Goal: Transaction & Acquisition: Book appointment/travel/reservation

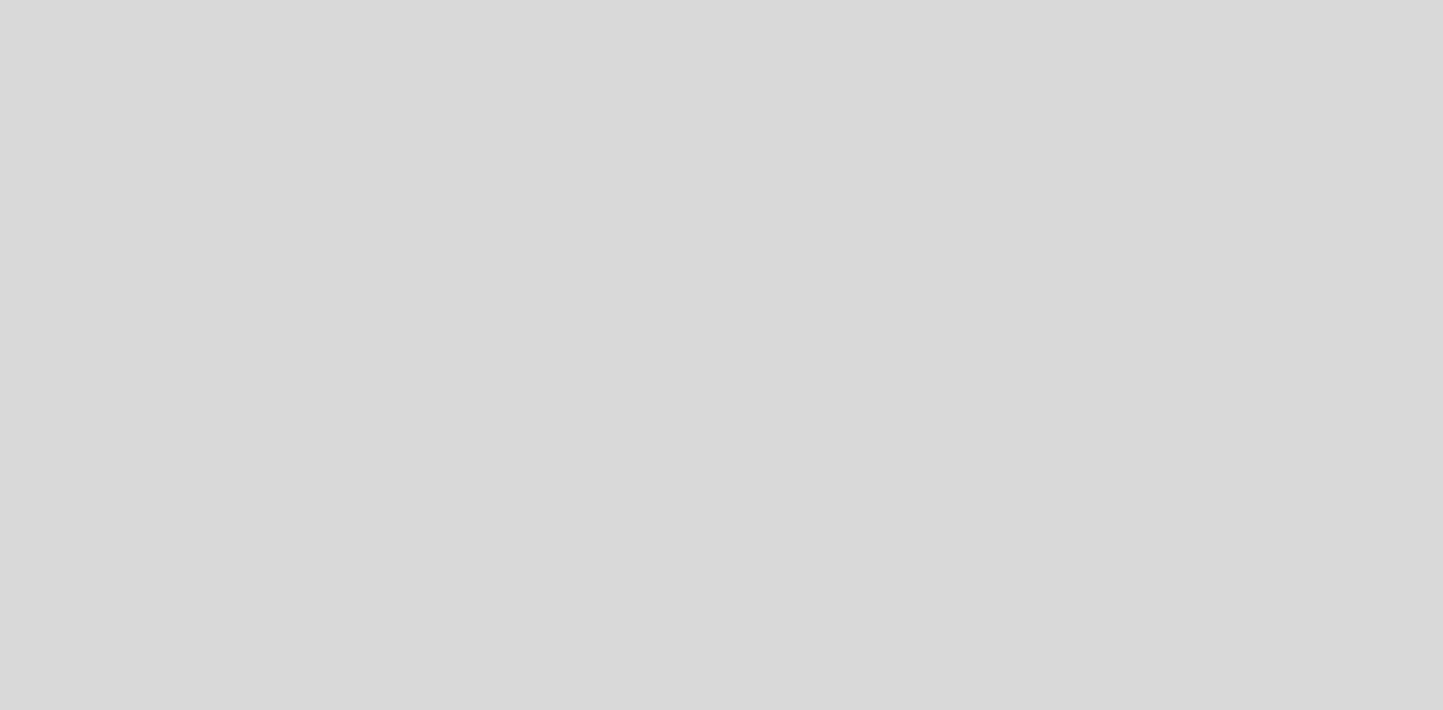
select select "es"
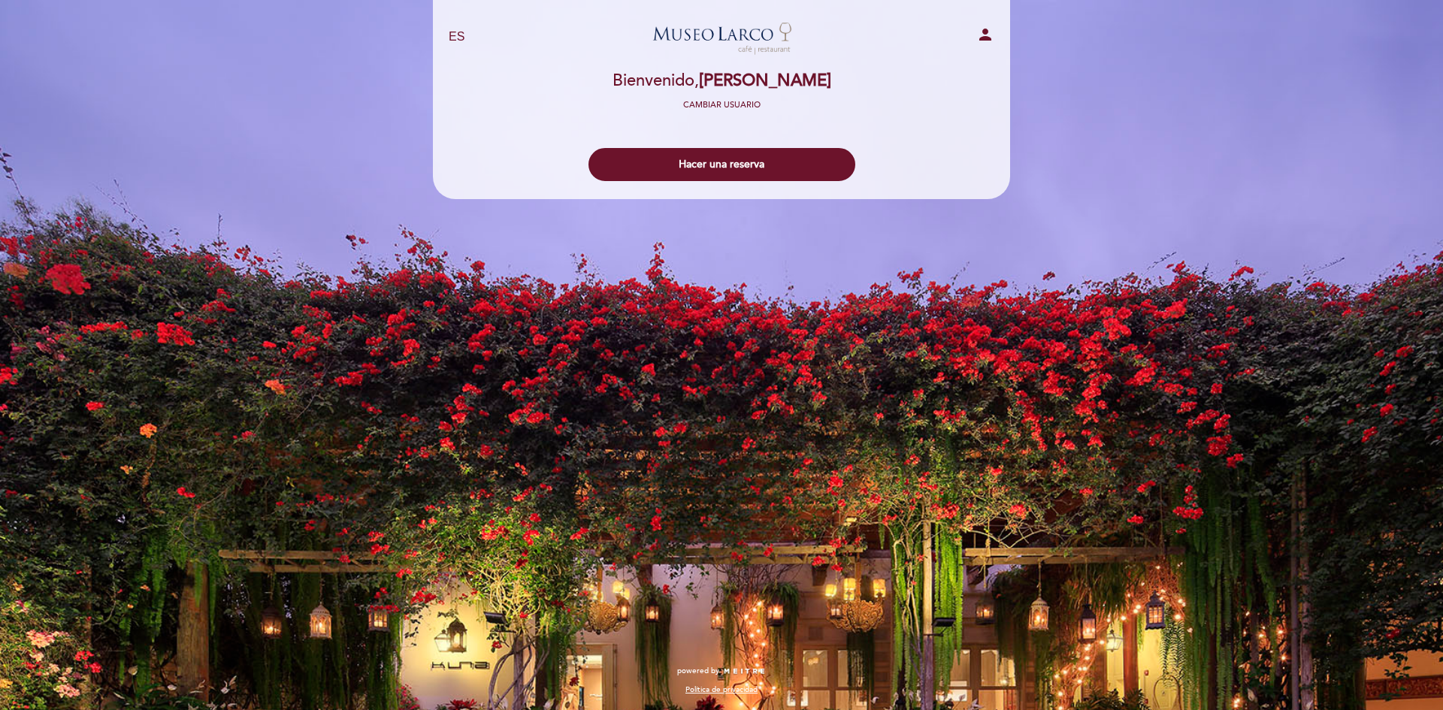
click at [982, 41] on icon "person" at bounding box center [985, 35] width 18 height 18
select select "es"
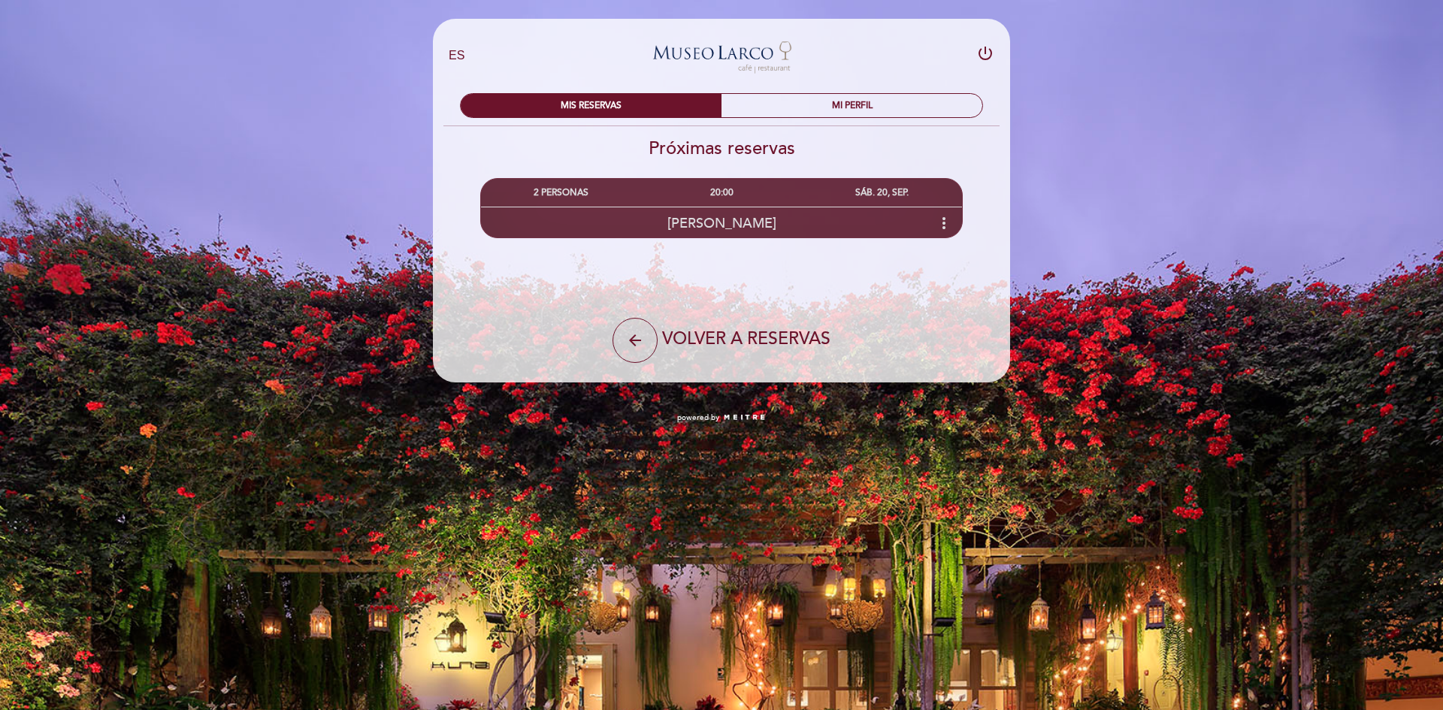
click at [951, 219] on icon "more_vert" at bounding box center [944, 223] width 18 height 18
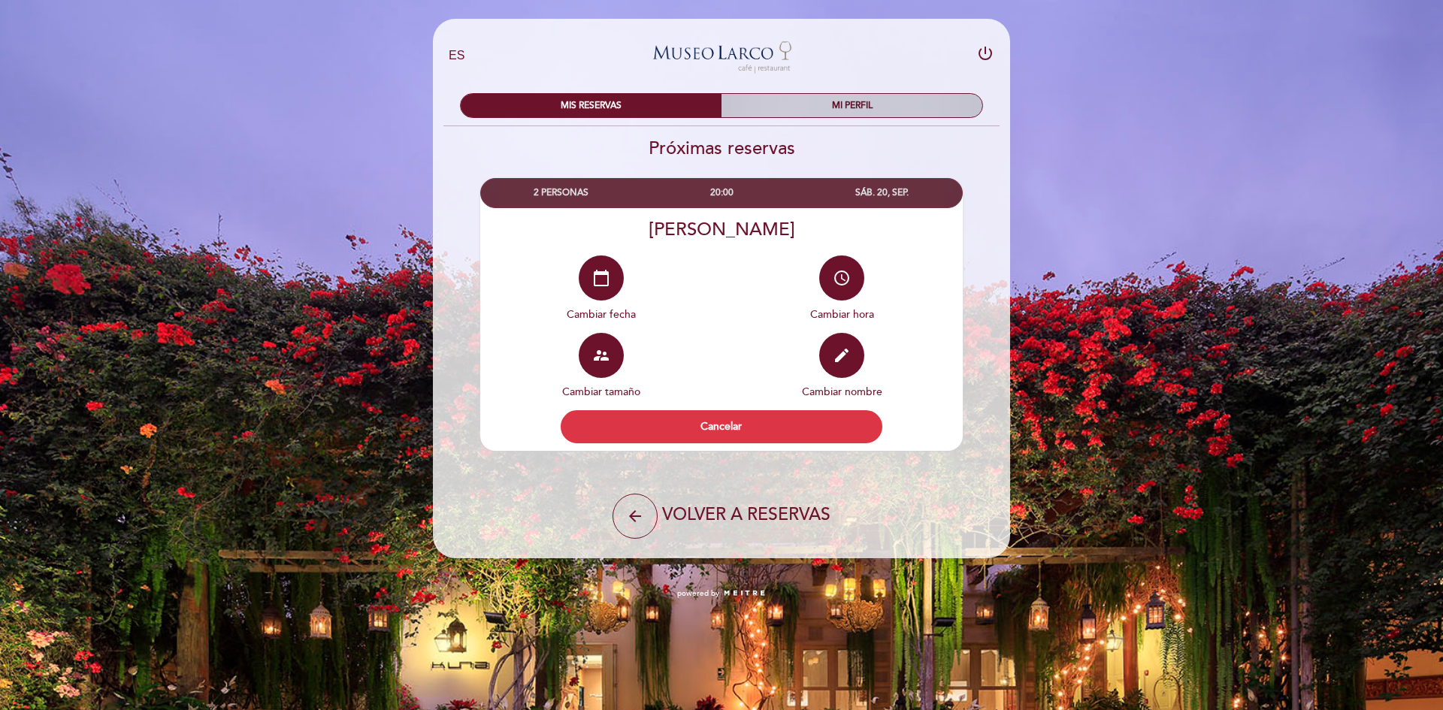
click at [826, 101] on div "MI PERFIL" at bounding box center [852, 105] width 261 height 23
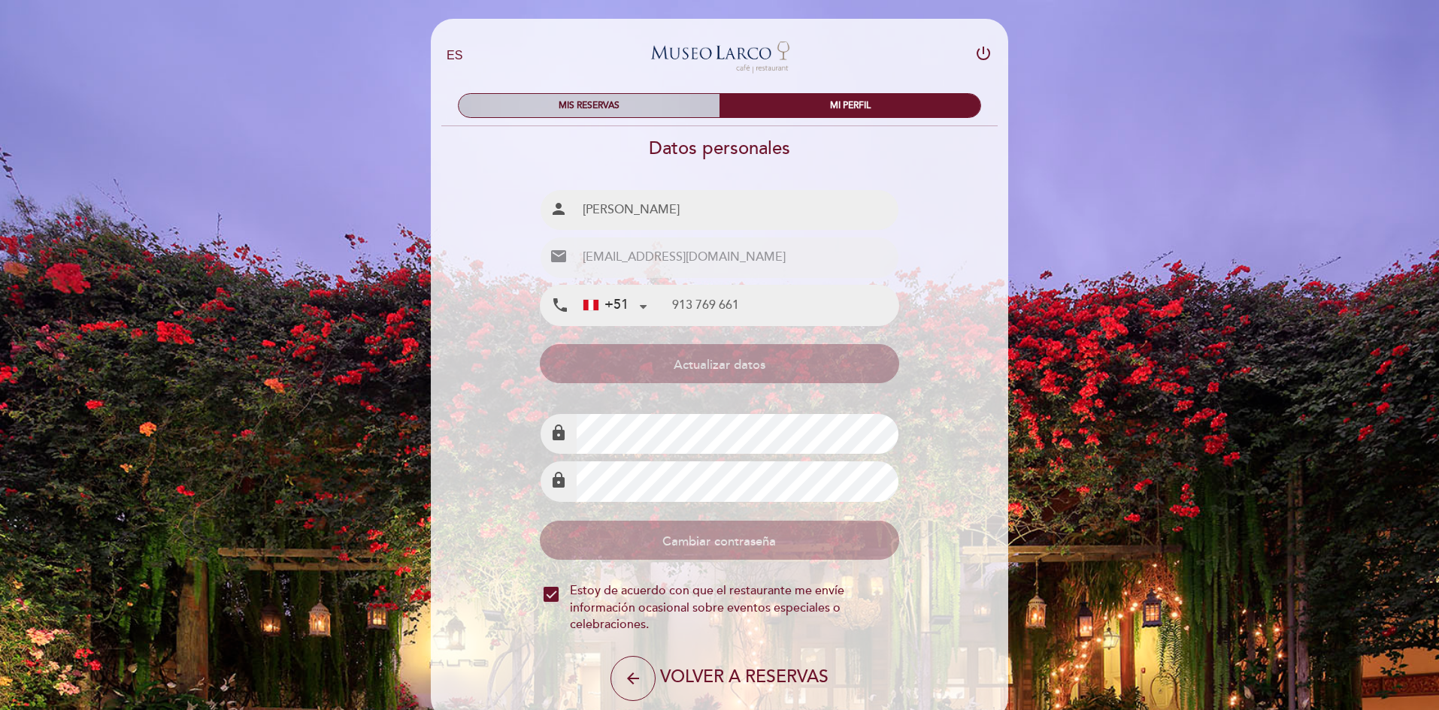
click at [636, 105] on div "MIS RESERVAS" at bounding box center [588, 105] width 261 height 23
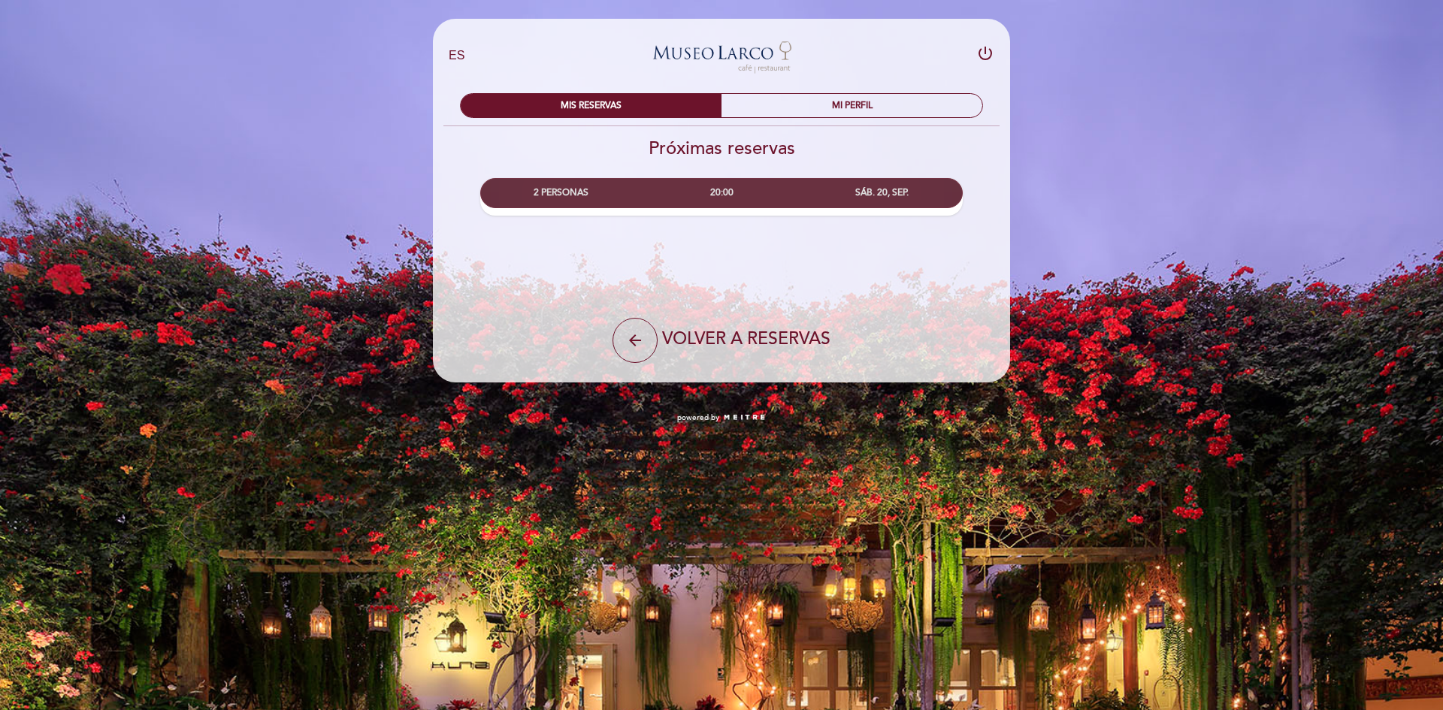
click at [797, 204] on div "20:00" at bounding box center [721, 193] width 160 height 28
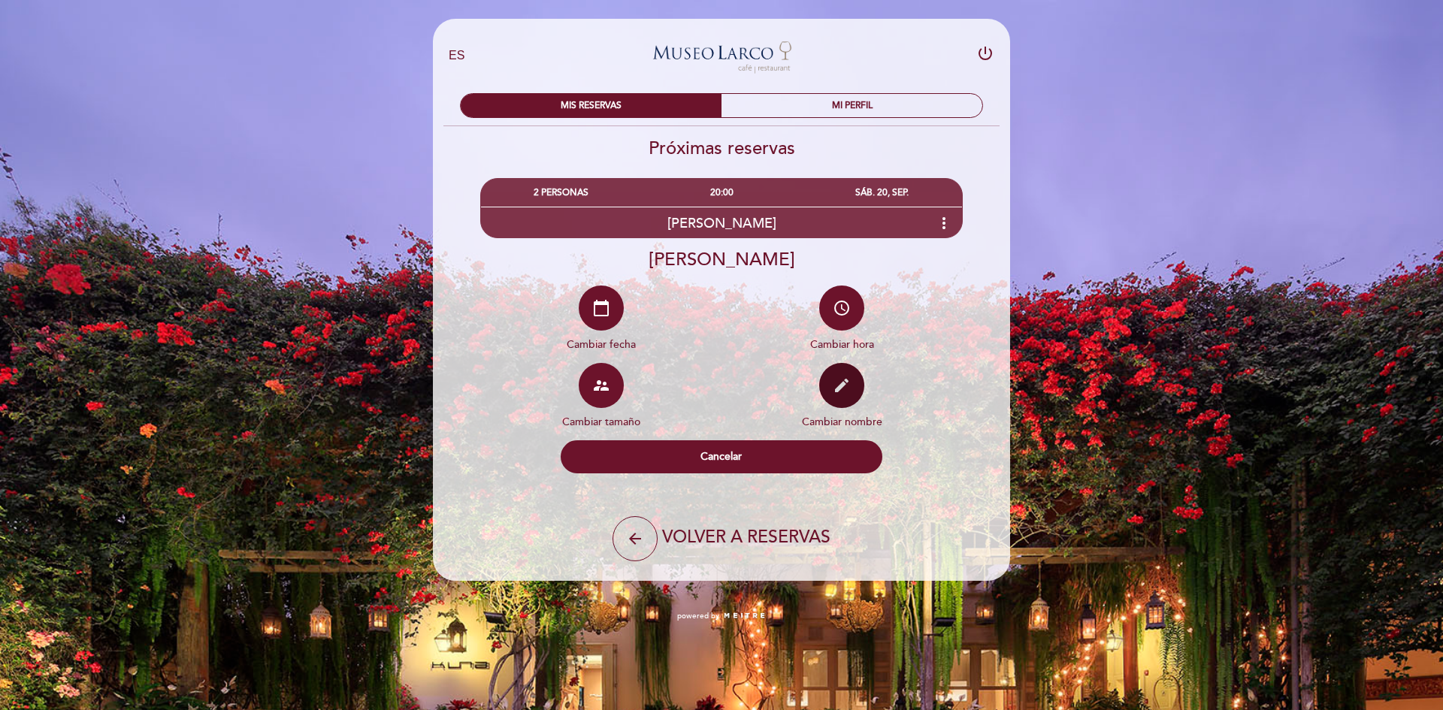
click at [854, 401] on button "edit" at bounding box center [841, 385] width 45 height 45
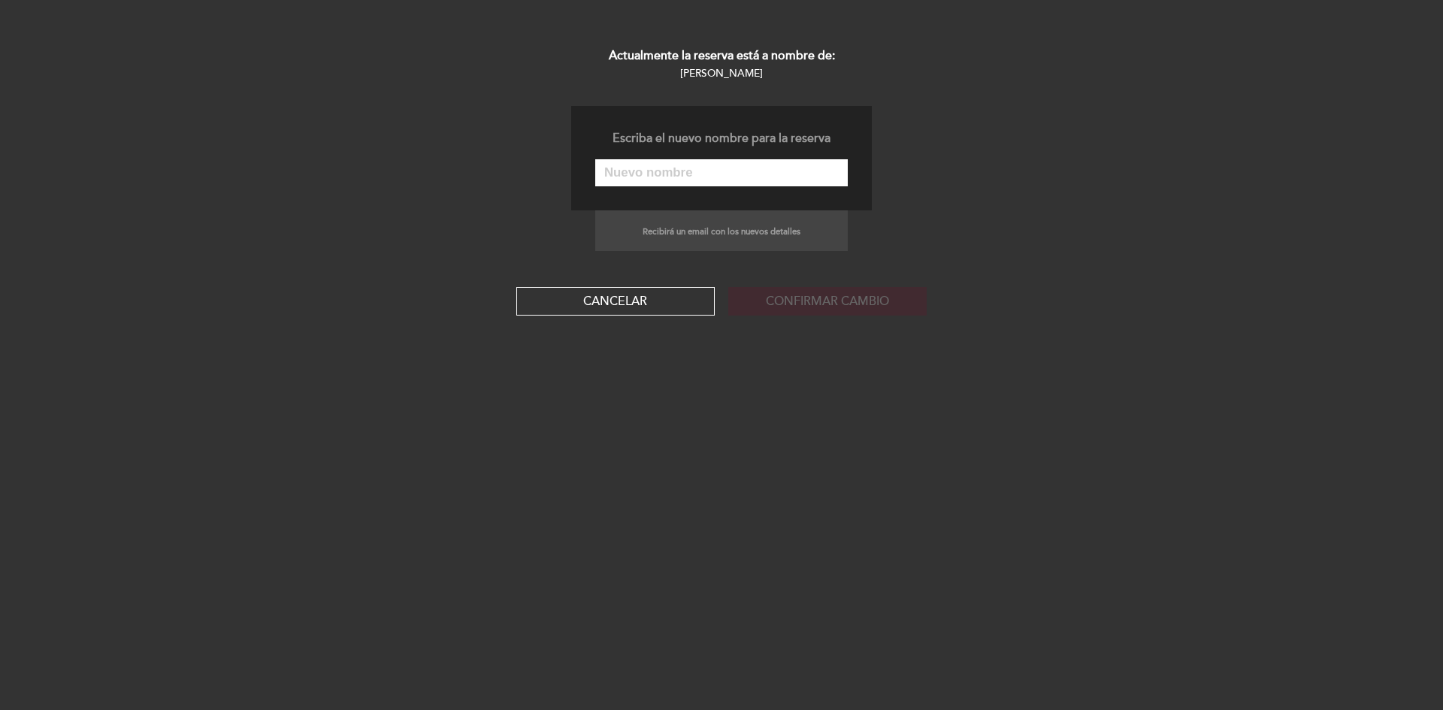
click at [738, 171] on input "text" at bounding box center [721, 172] width 253 height 27
click at [940, 152] on form "Escriba el nuevo nombre para la reserva Recibirá un email con los nuevos detall…" at bounding box center [721, 211] width 1443 height 210
drag, startPoint x: 1014, startPoint y: 190, endPoint x: 995, endPoint y: 185, distance: 19.5
select select "es"
click at [649, 289] on button "Cancelar" at bounding box center [615, 301] width 198 height 29
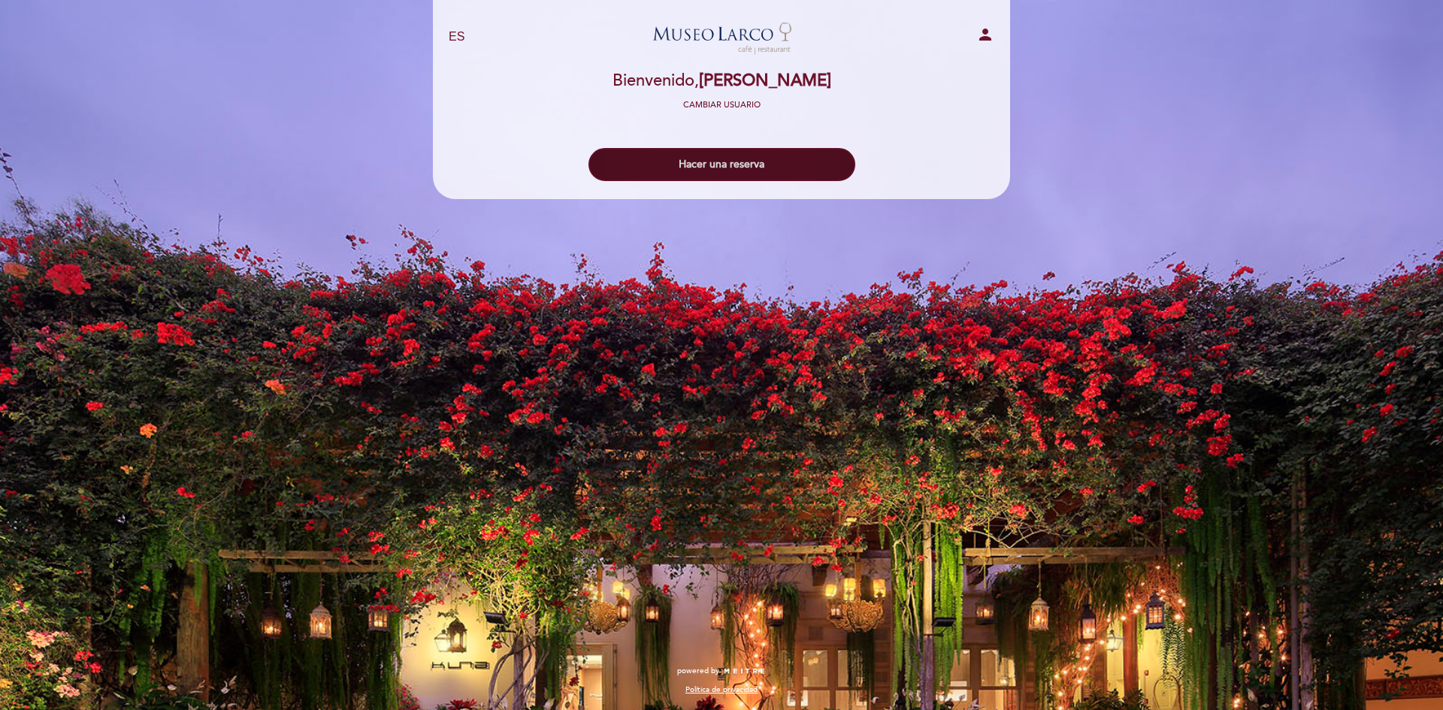
click at [732, 162] on button "Hacer una reserva" at bounding box center [722, 164] width 267 height 33
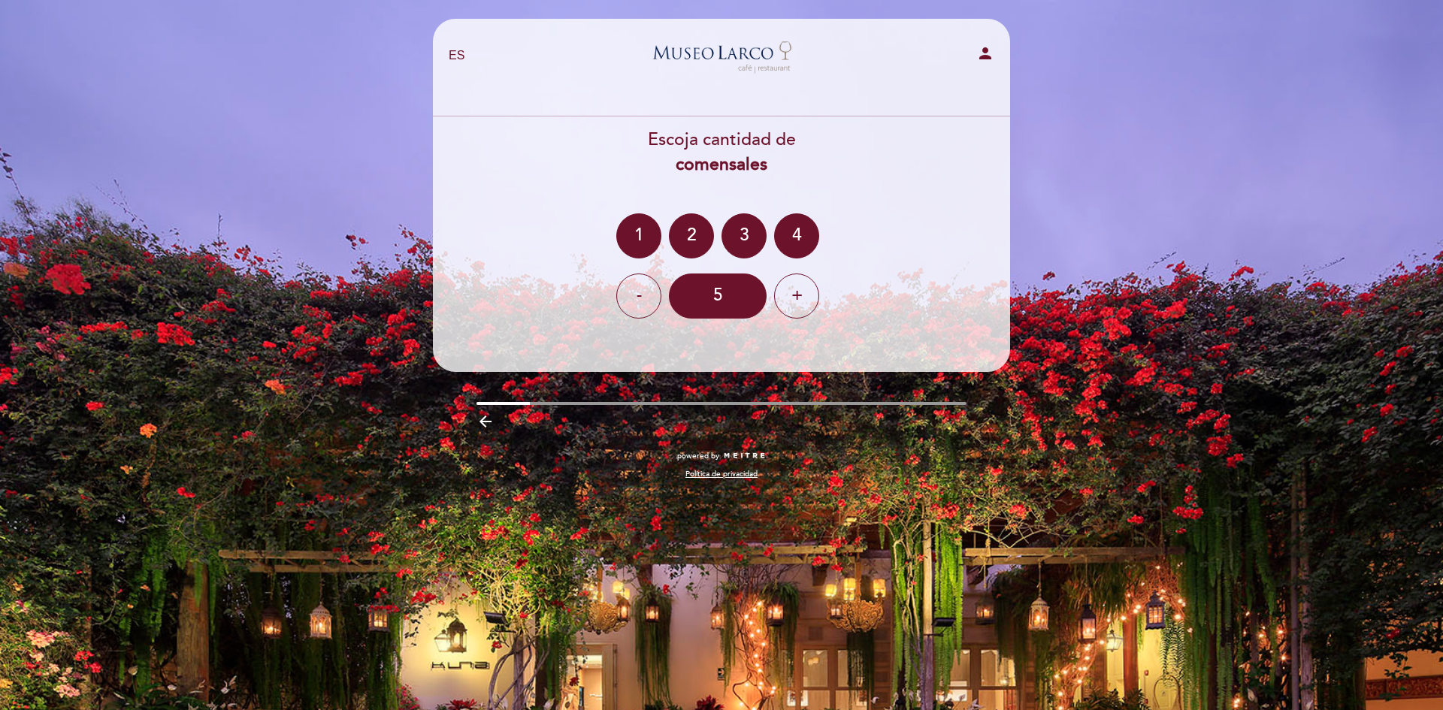
click at [984, 65] on button "person" at bounding box center [985, 55] width 18 height 23
select select "es"
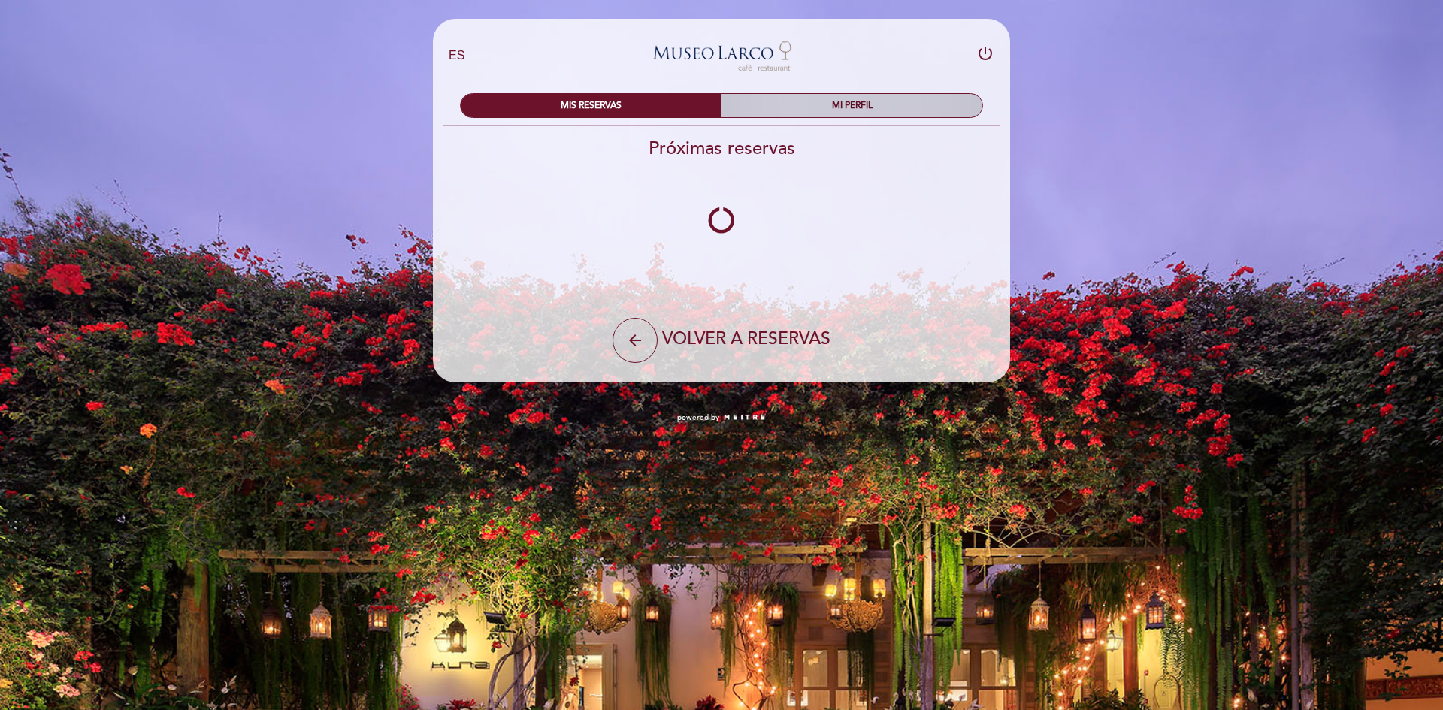
click at [860, 116] on div "MI PERFIL" at bounding box center [852, 105] width 261 height 23
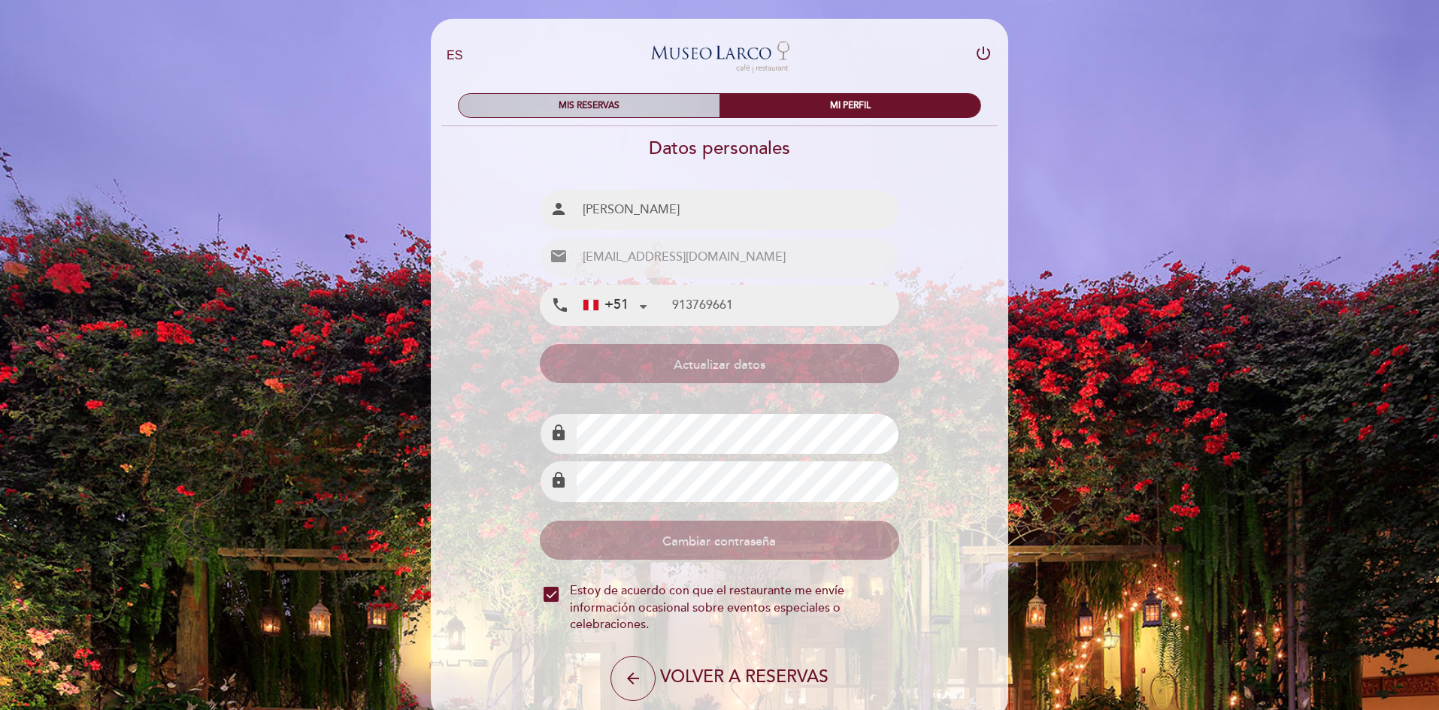
click at [622, 113] on div "MIS RESERVAS" at bounding box center [588, 105] width 261 height 23
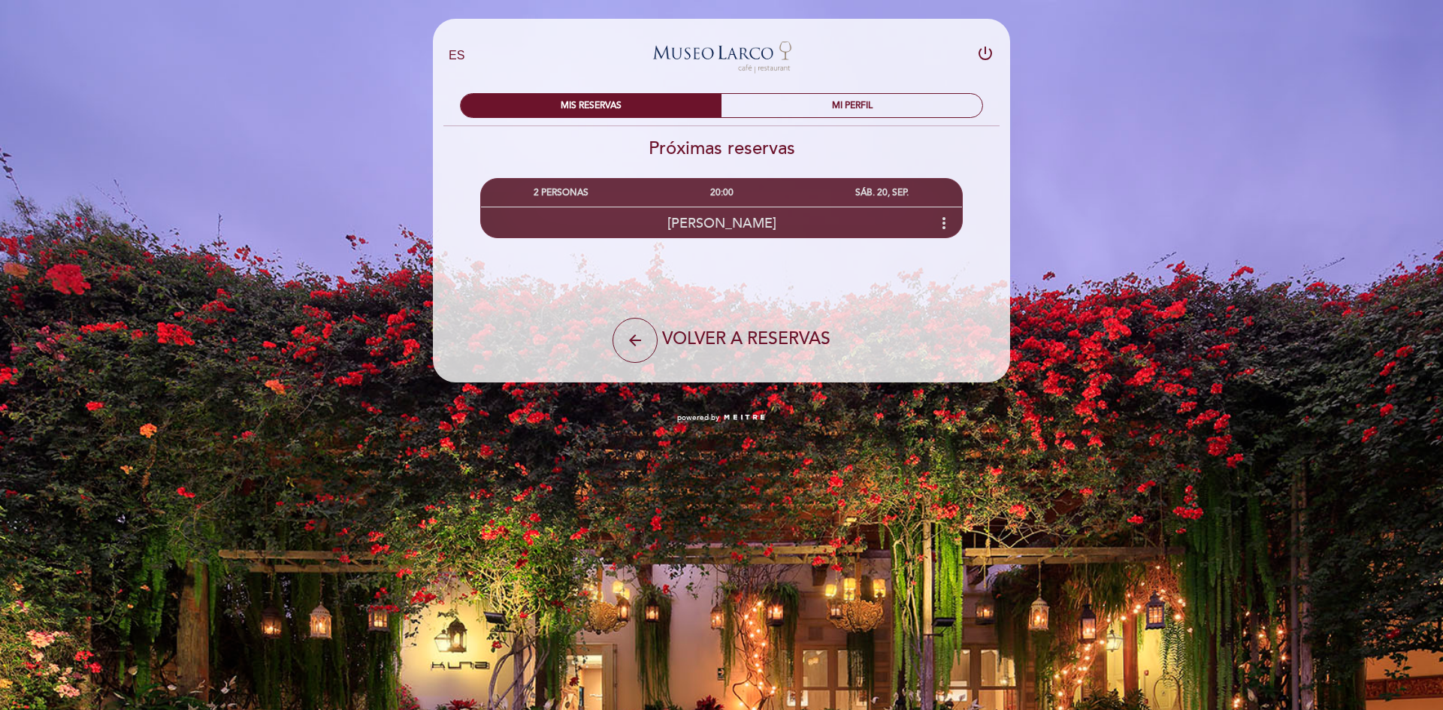
click at [943, 219] on icon "more_vert" at bounding box center [944, 223] width 18 height 18
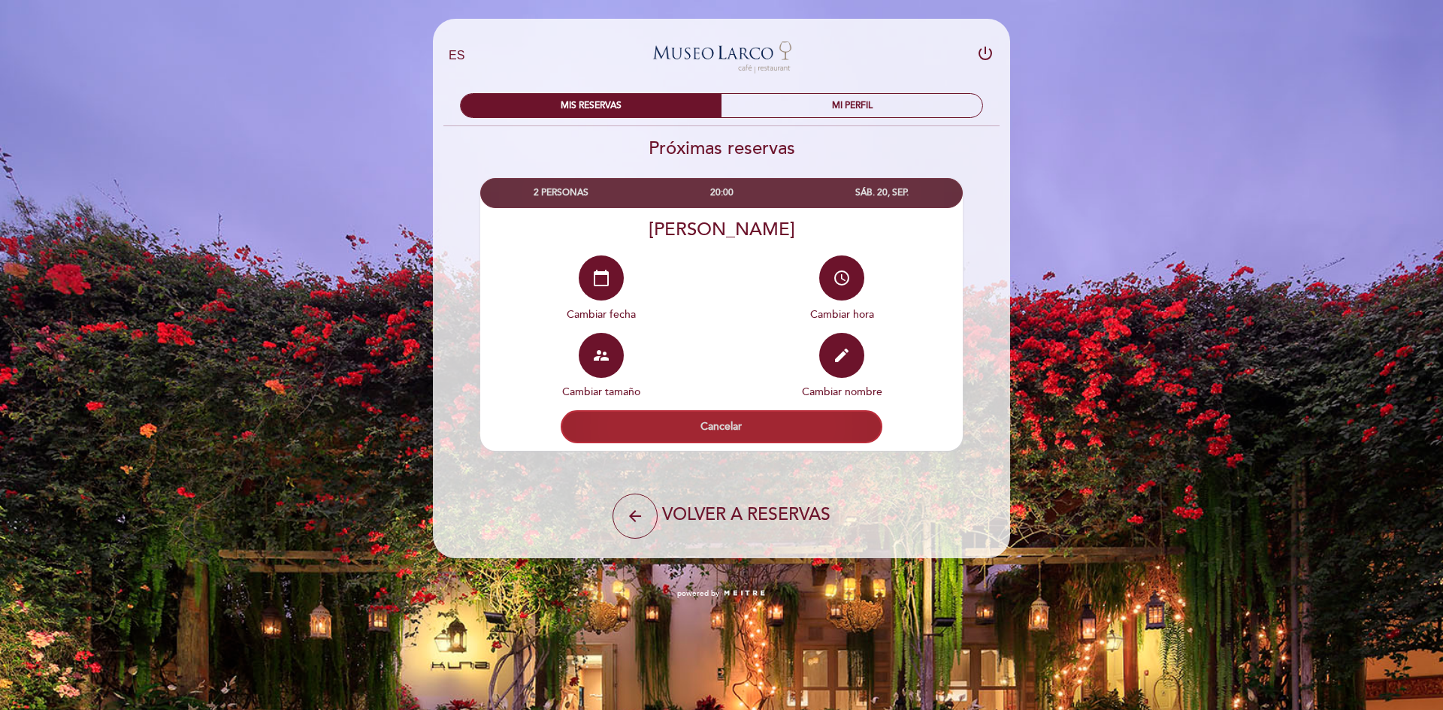
click at [714, 432] on button "Cancelar" at bounding box center [722, 426] width 322 height 33
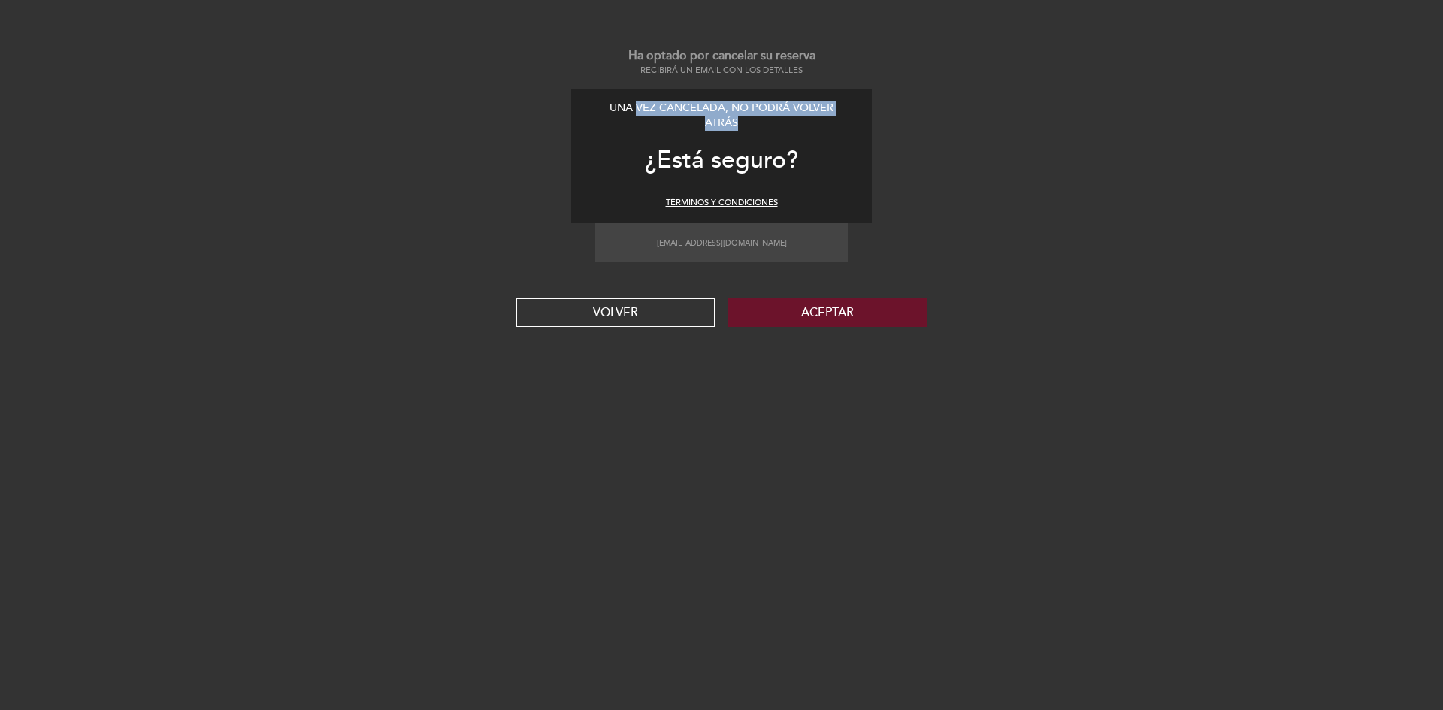
drag, startPoint x: 638, startPoint y: 98, endPoint x: 749, endPoint y: 120, distance: 112.6
click at [749, 120] on div "Una vez cancelada, no podrá volver atrás ¿Está seguro? Términos y condiciones" at bounding box center [721, 156] width 301 height 135
click at [752, 119] on div "Una vez cancelada, no podrá volver atrás" at bounding box center [721, 116] width 253 height 31
drag, startPoint x: 735, startPoint y: 113, endPoint x: 759, endPoint y: 123, distance: 26.0
click at [757, 121] on div "Una vez cancelada, no podrá volver atrás" at bounding box center [721, 116] width 253 height 31
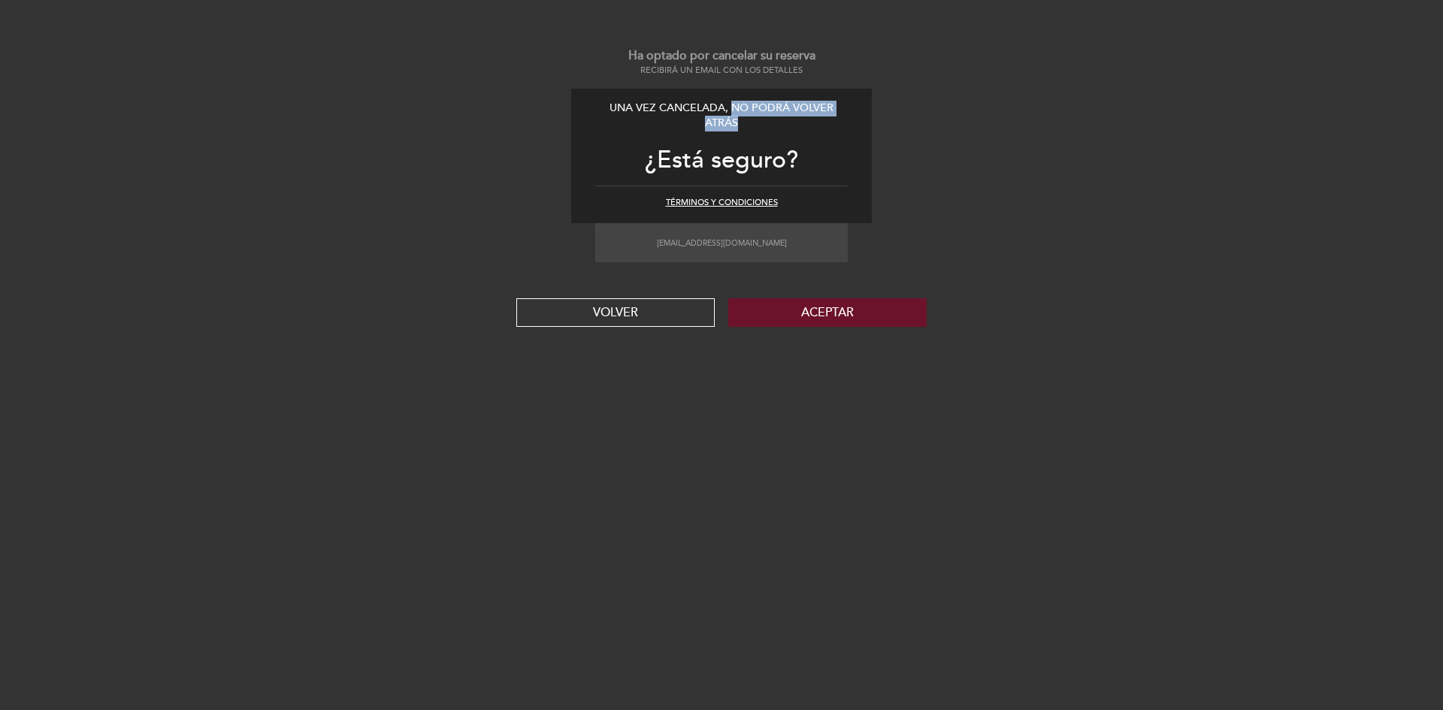
click at [759, 123] on div "Una vez cancelada, no podrá volver atrás" at bounding box center [721, 116] width 253 height 31
click at [737, 117] on div "Una vez cancelada, no podrá volver atrás" at bounding box center [721, 116] width 253 height 31
click at [832, 315] on button "Aceptar" at bounding box center [827, 312] width 198 height 29
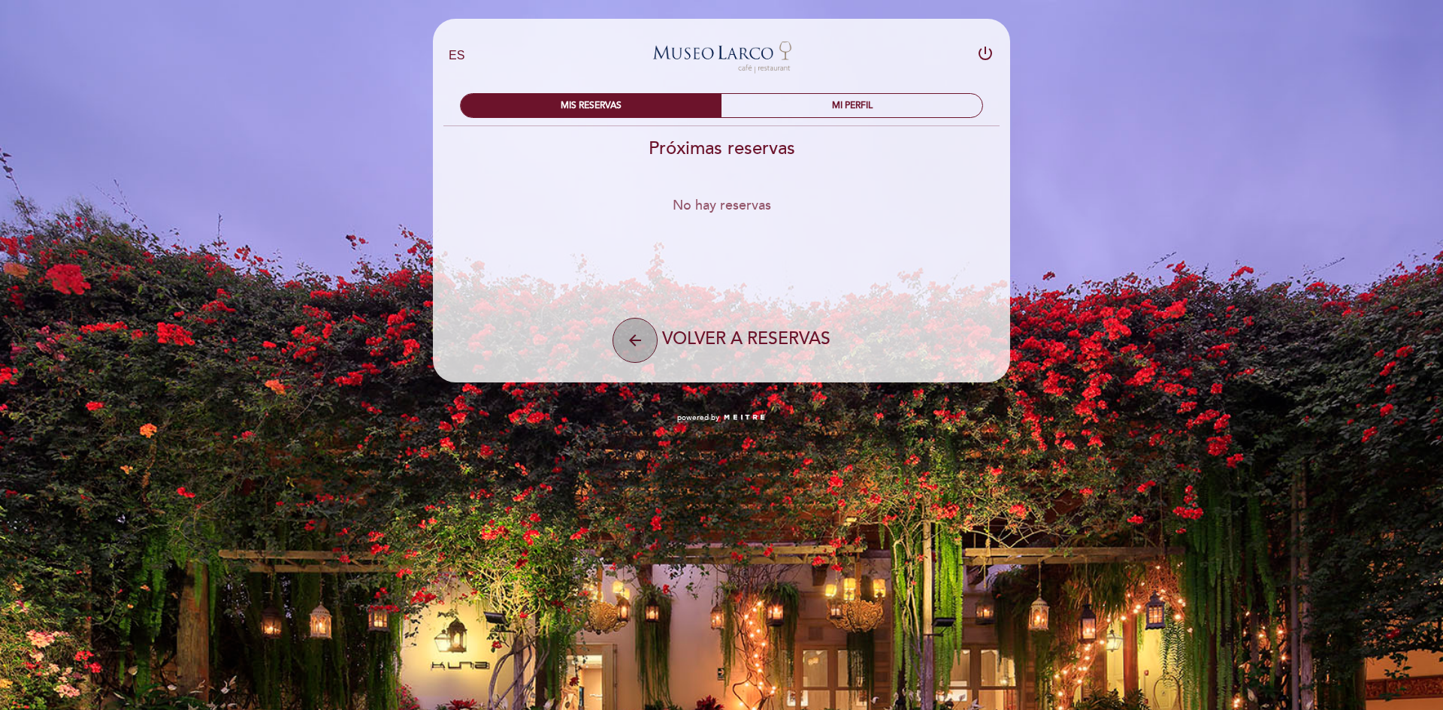
click at [631, 319] on button "arrow_back" at bounding box center [635, 340] width 45 height 45
select select "es"
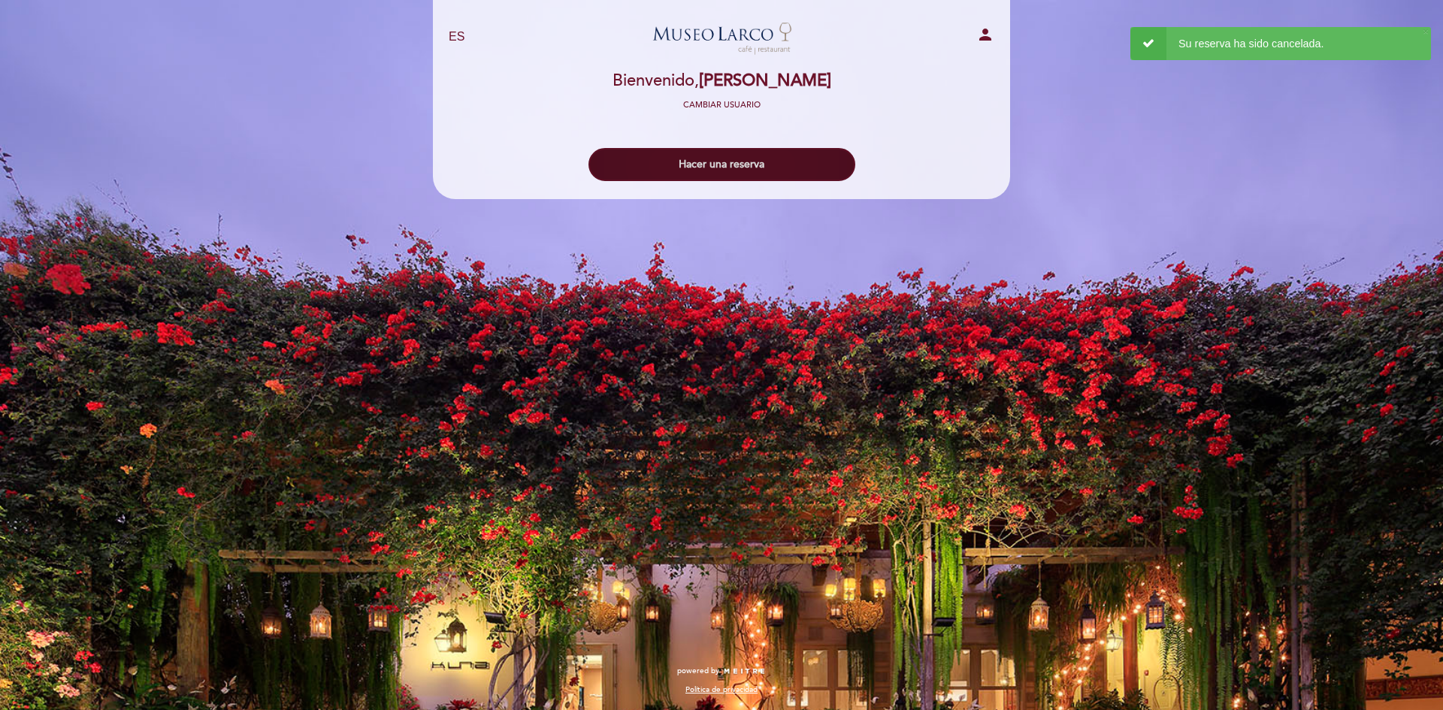
click at [770, 168] on button "Hacer una reserva" at bounding box center [722, 164] width 267 height 33
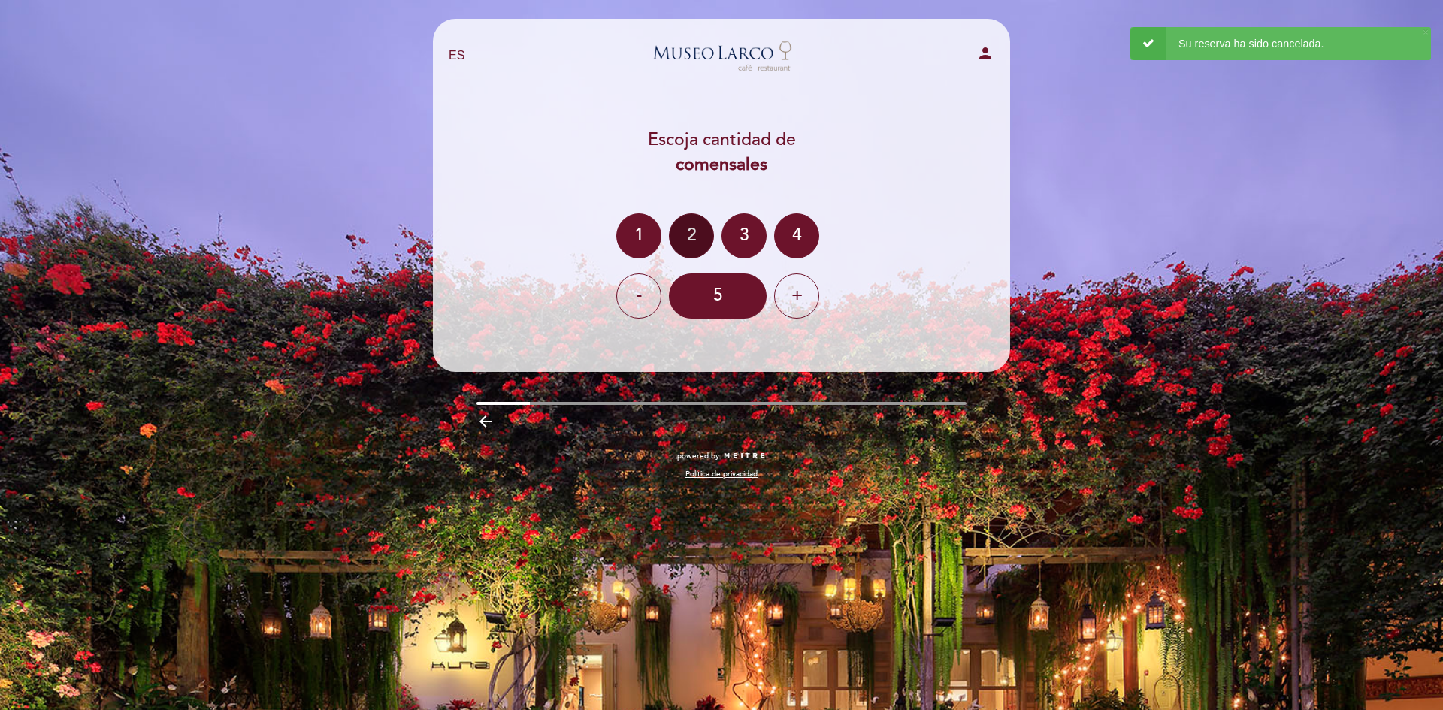
click at [703, 240] on div "2" at bounding box center [691, 235] width 45 height 45
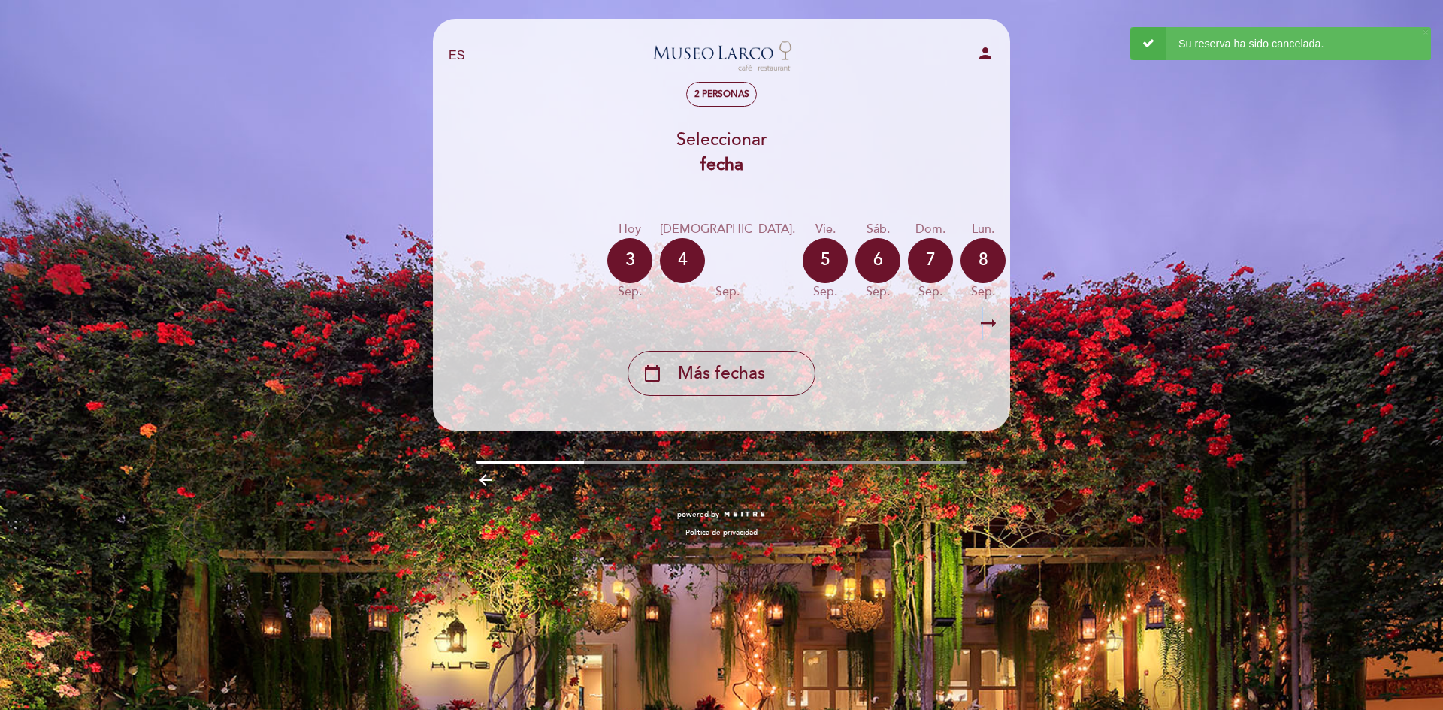
click at [982, 325] on icon "arrow_right_alt" at bounding box center [988, 323] width 23 height 32
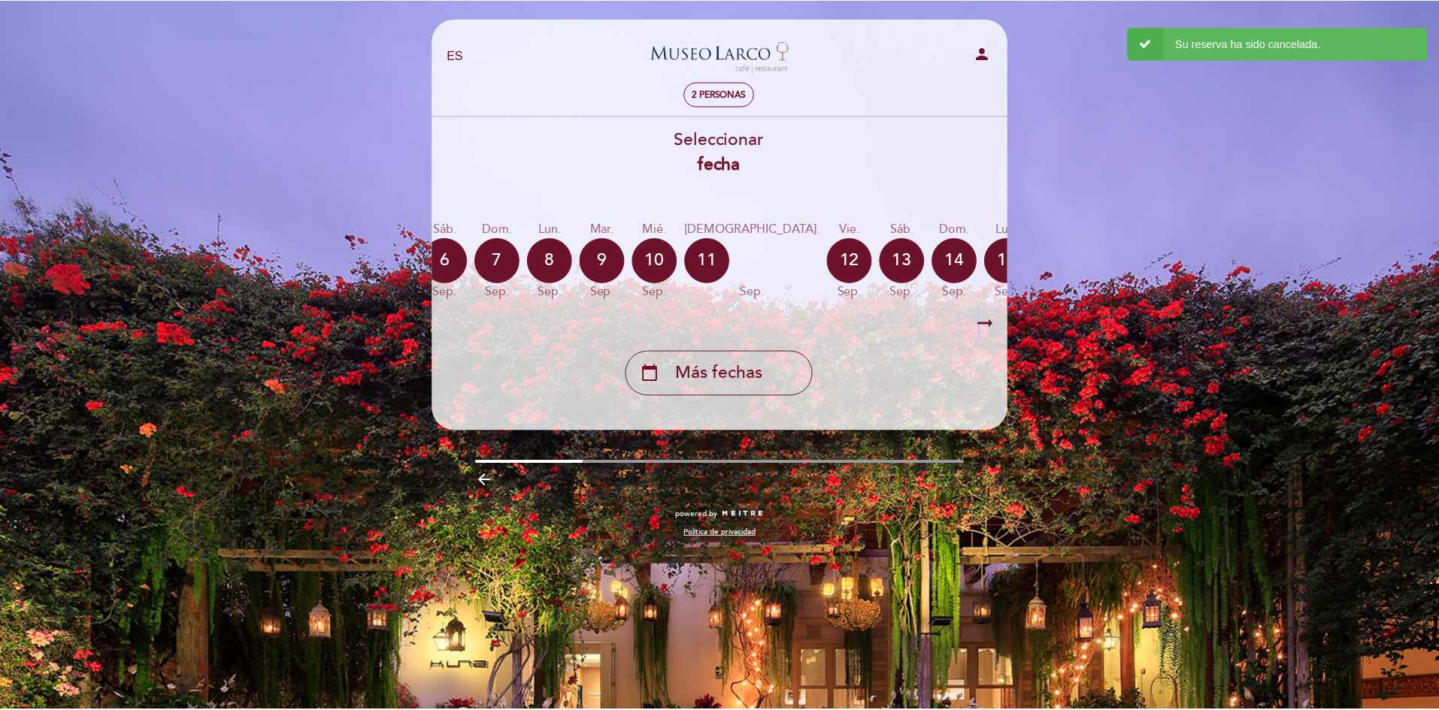
scroll to position [0, 438]
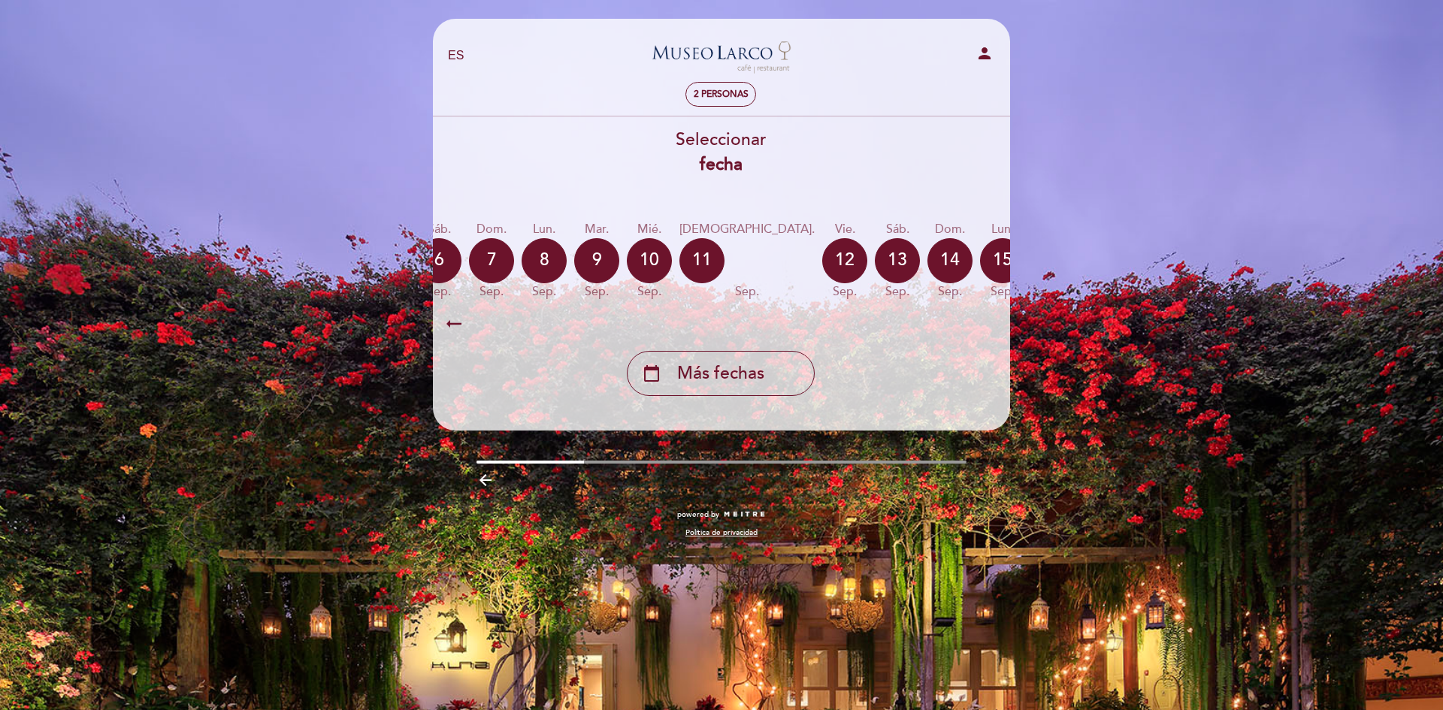
click at [1151, 266] on icon "calendar_today" at bounding box center [1160, 260] width 18 height 26
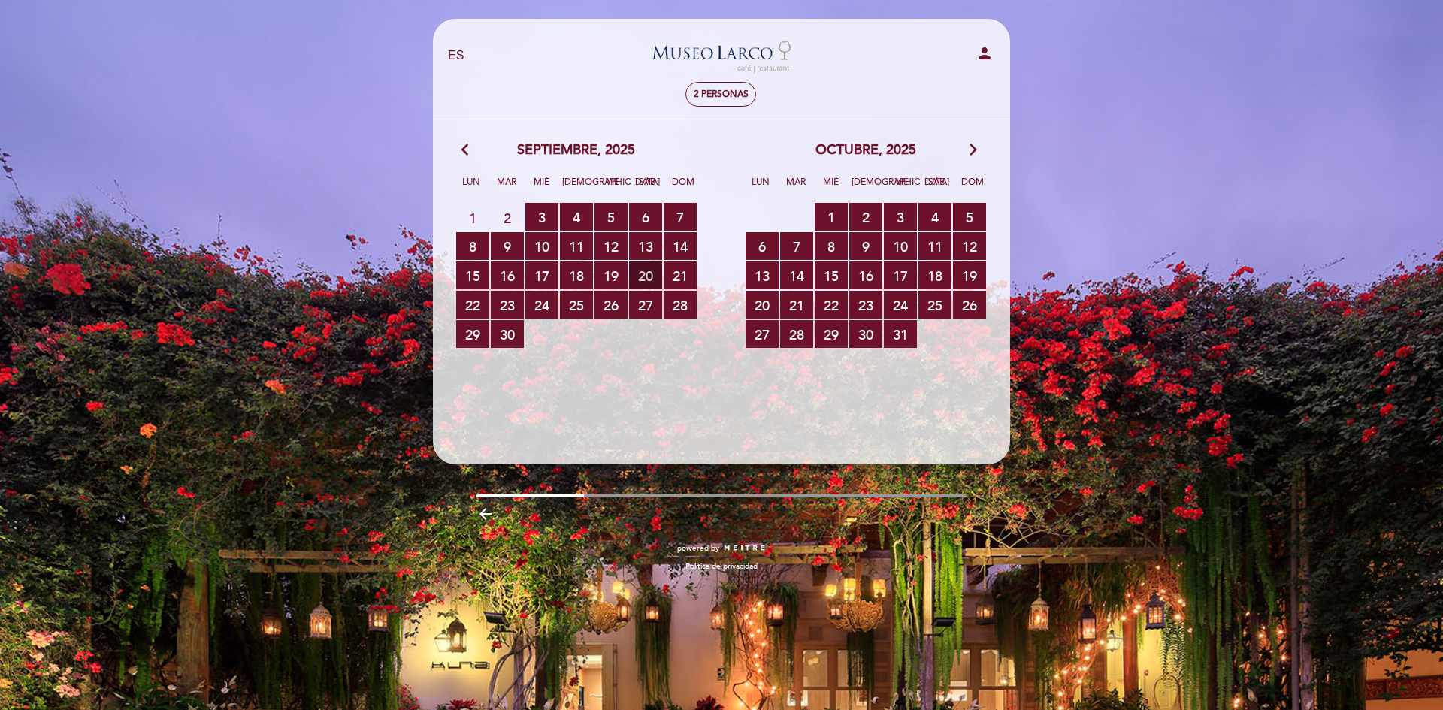
click at [646, 272] on span "20 RESERVAS DISPONIBLES" at bounding box center [645, 276] width 33 height 28
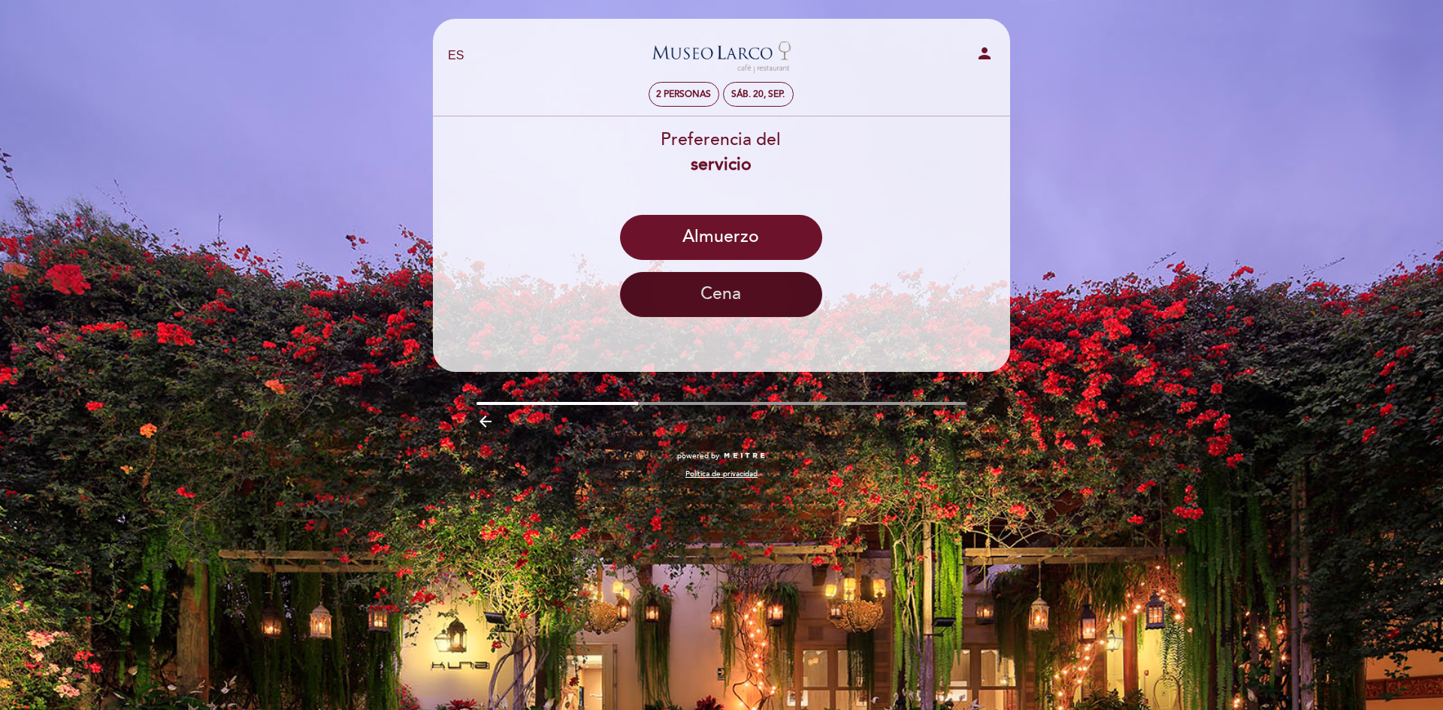
click at [761, 296] on button "Cena" at bounding box center [721, 294] width 202 height 45
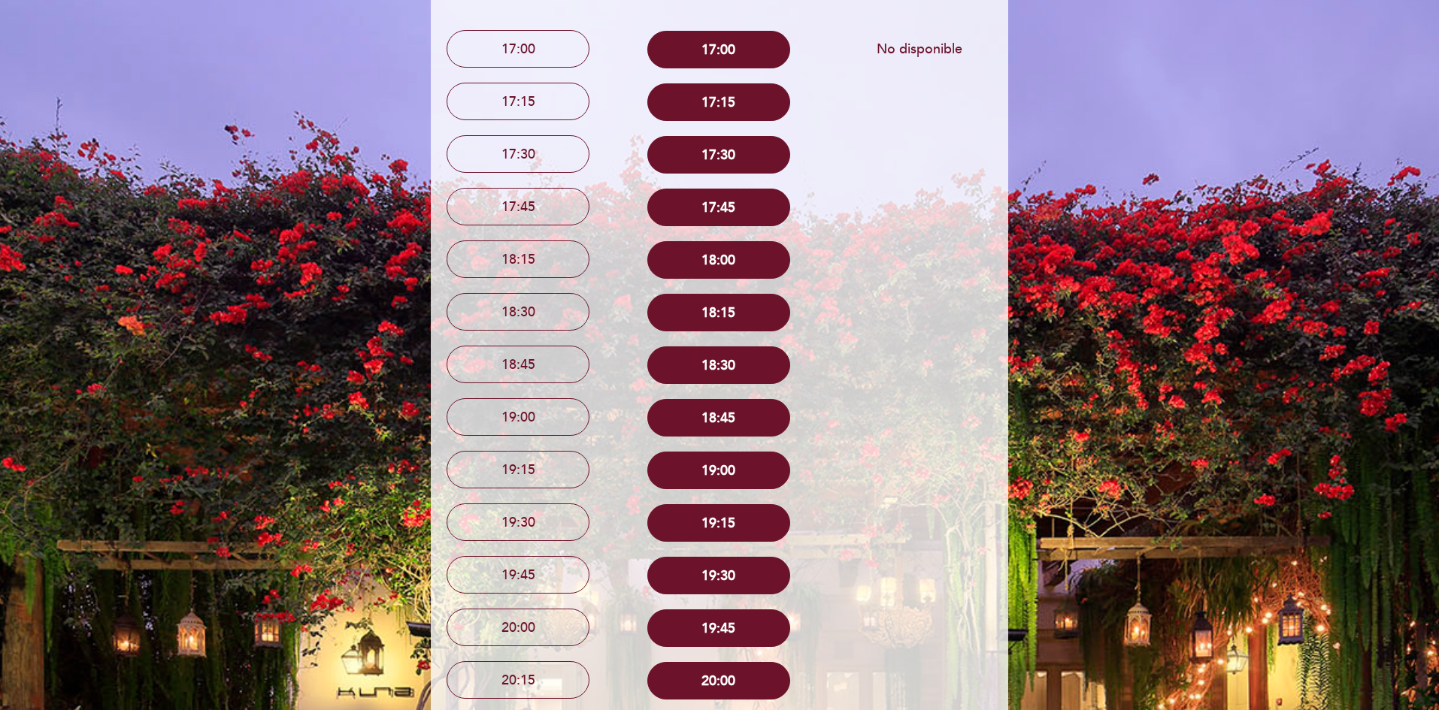
scroll to position [301, 0]
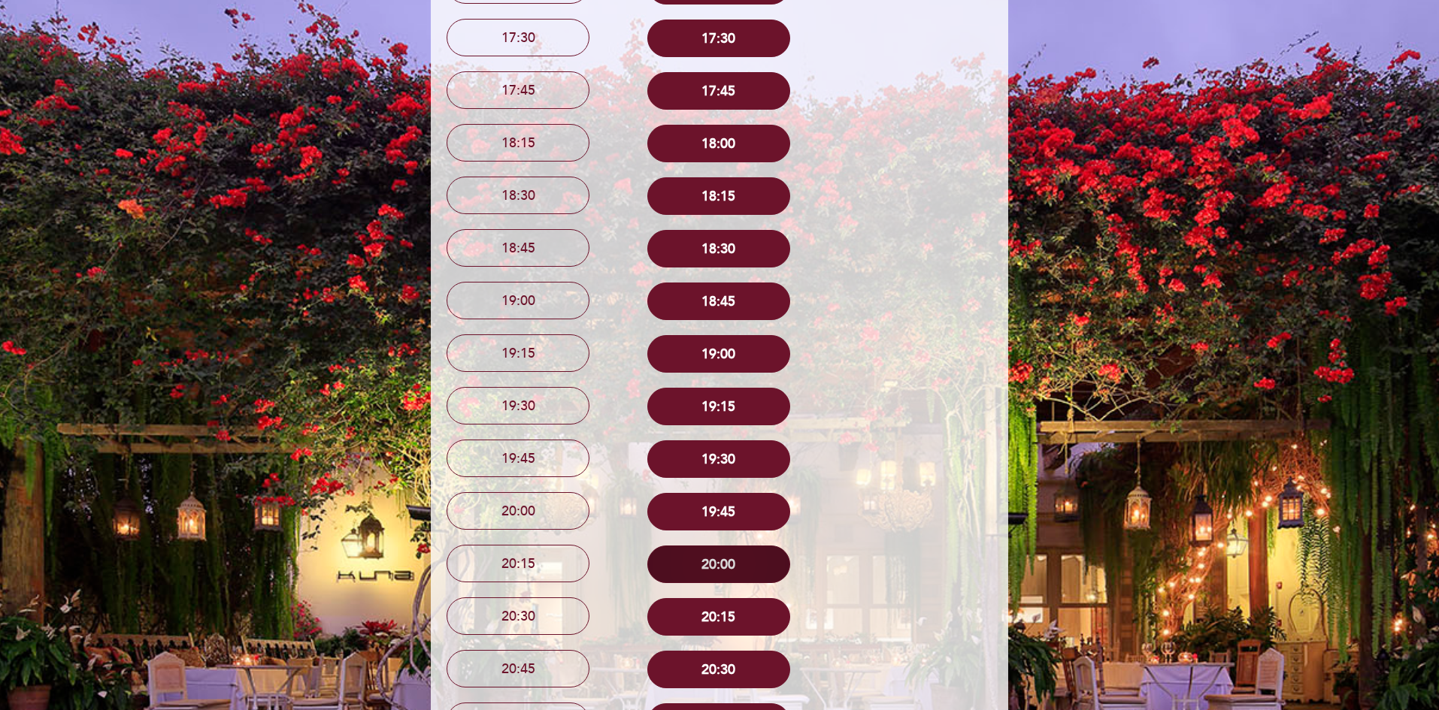
click at [754, 553] on button "20:00" at bounding box center [718, 565] width 143 height 38
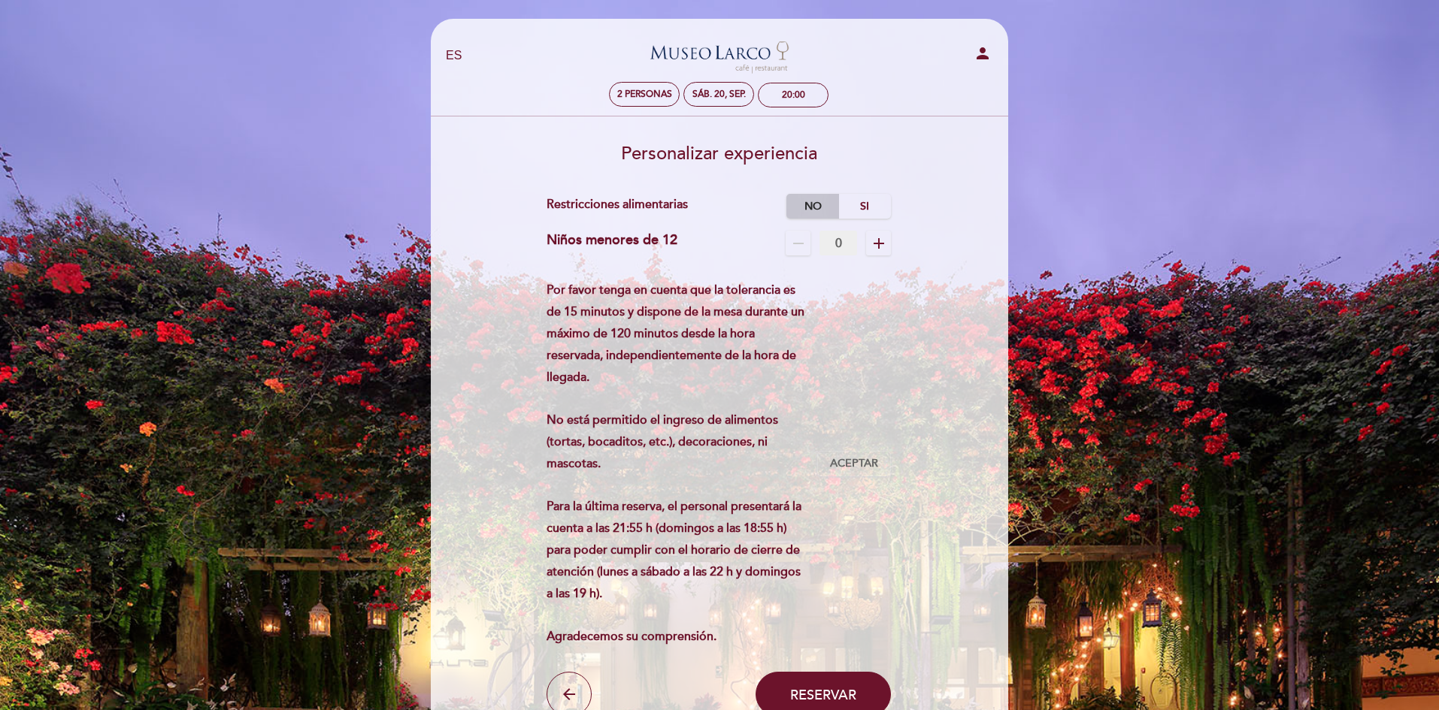
click at [820, 211] on label "No" at bounding box center [812, 206] width 53 height 25
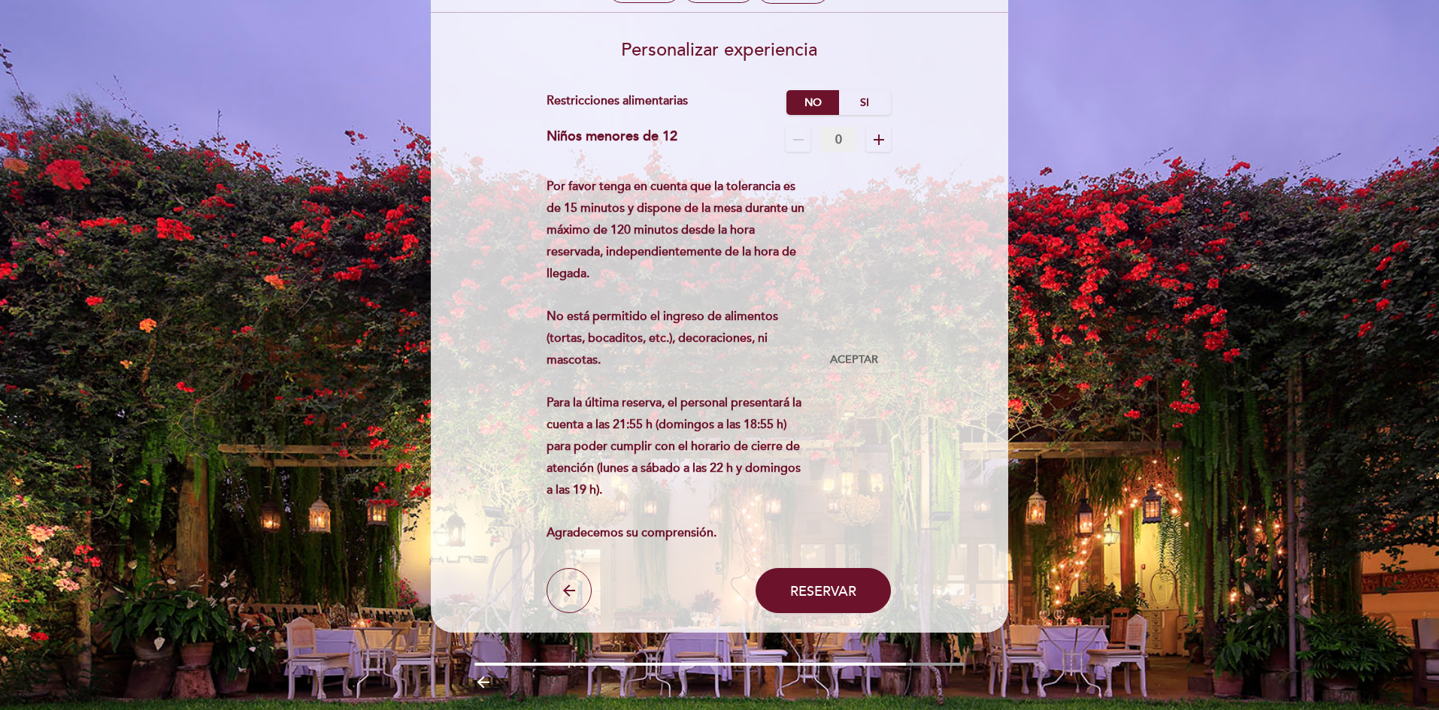
scroll to position [149, 0]
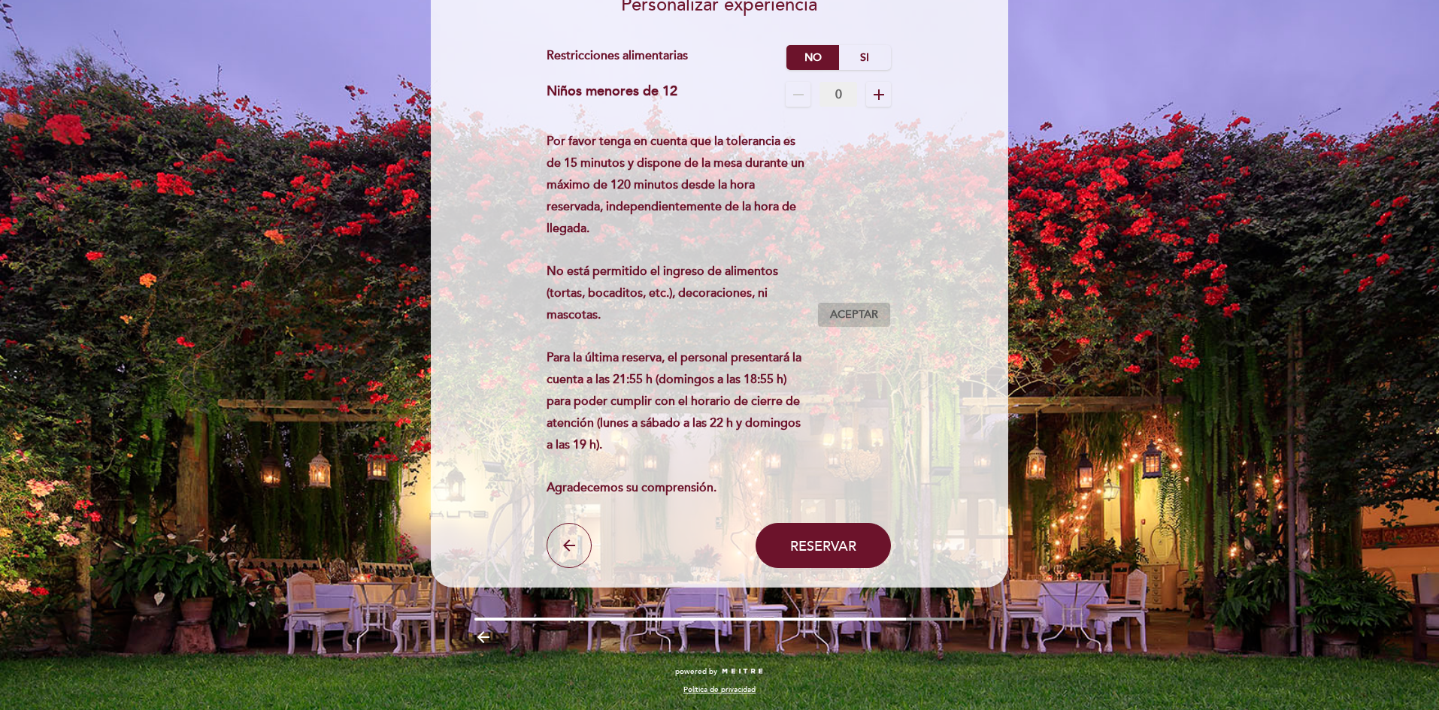
click at [847, 313] on span "Aceptar" at bounding box center [854, 315] width 48 height 16
click at [809, 534] on button "Reservar" at bounding box center [822, 545] width 135 height 45
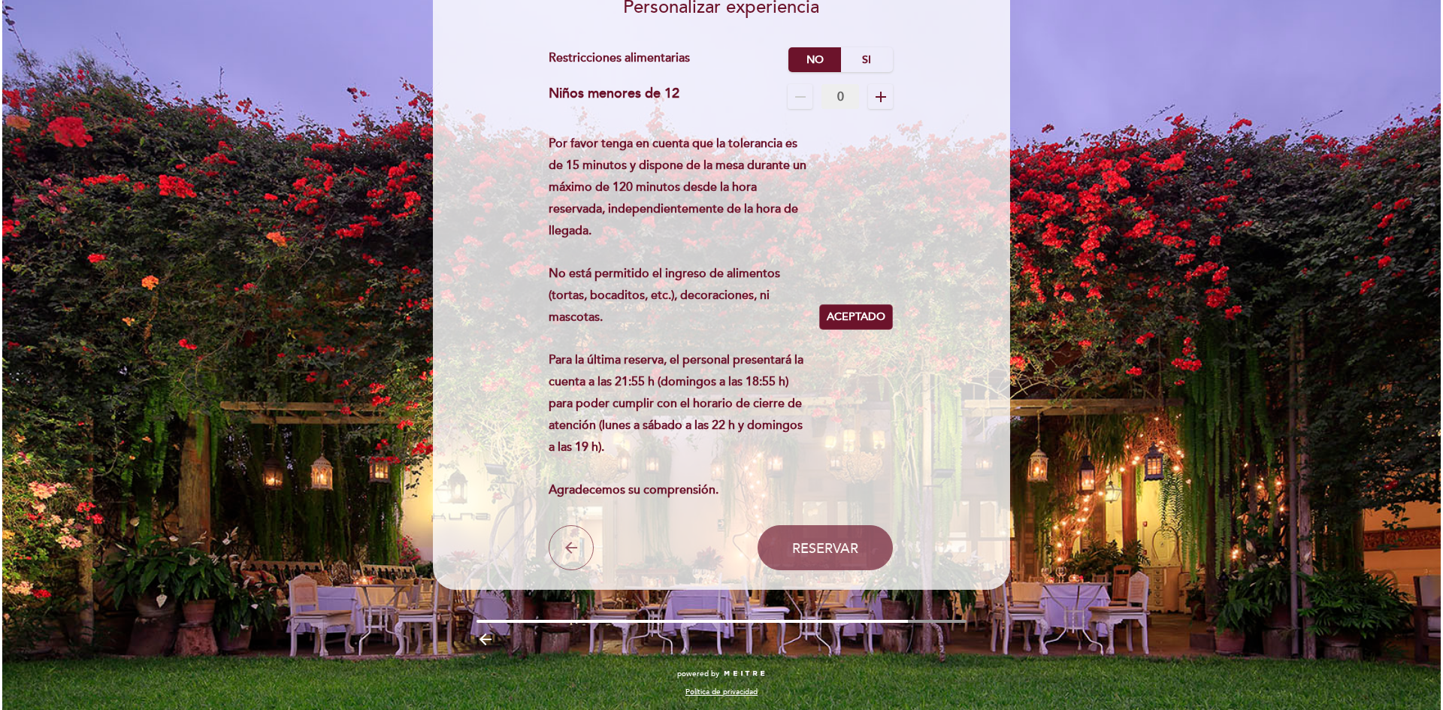
scroll to position [0, 0]
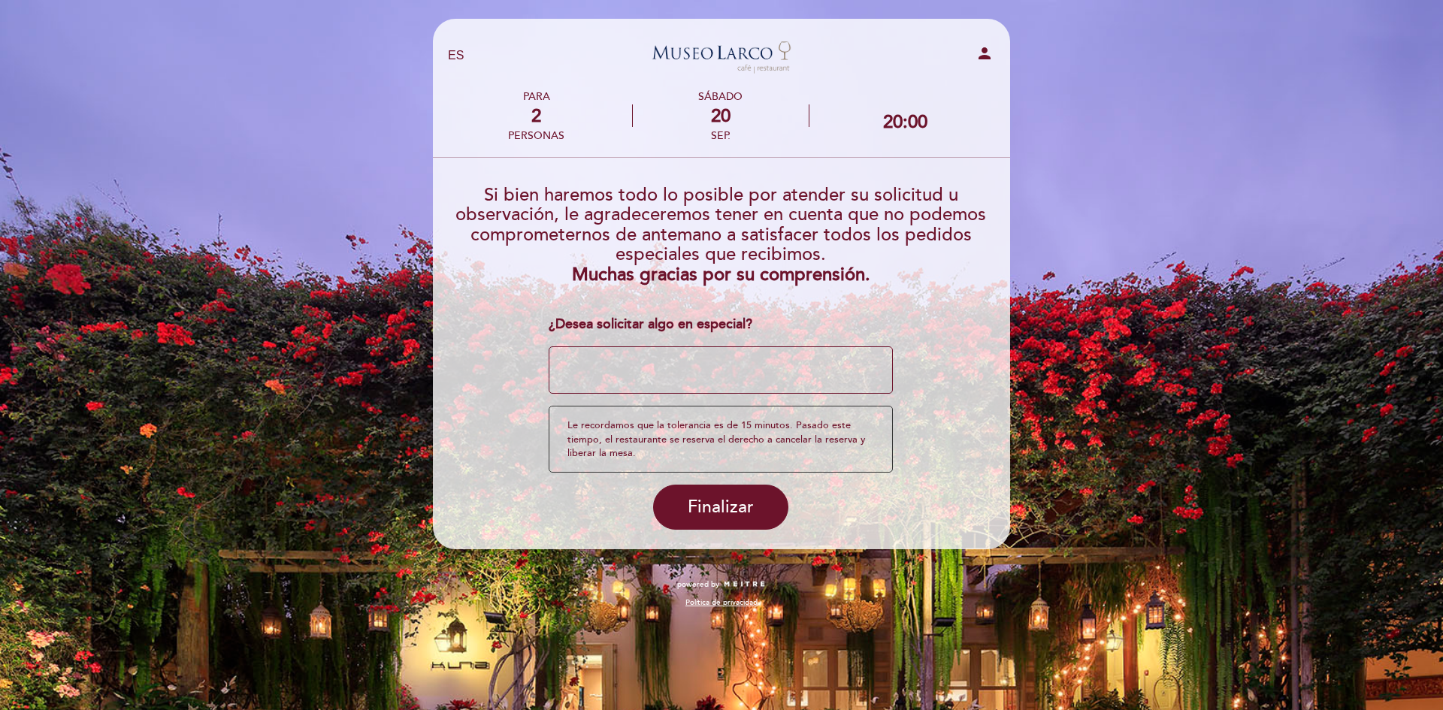
click at [695, 360] on textarea at bounding box center [721, 370] width 345 height 48
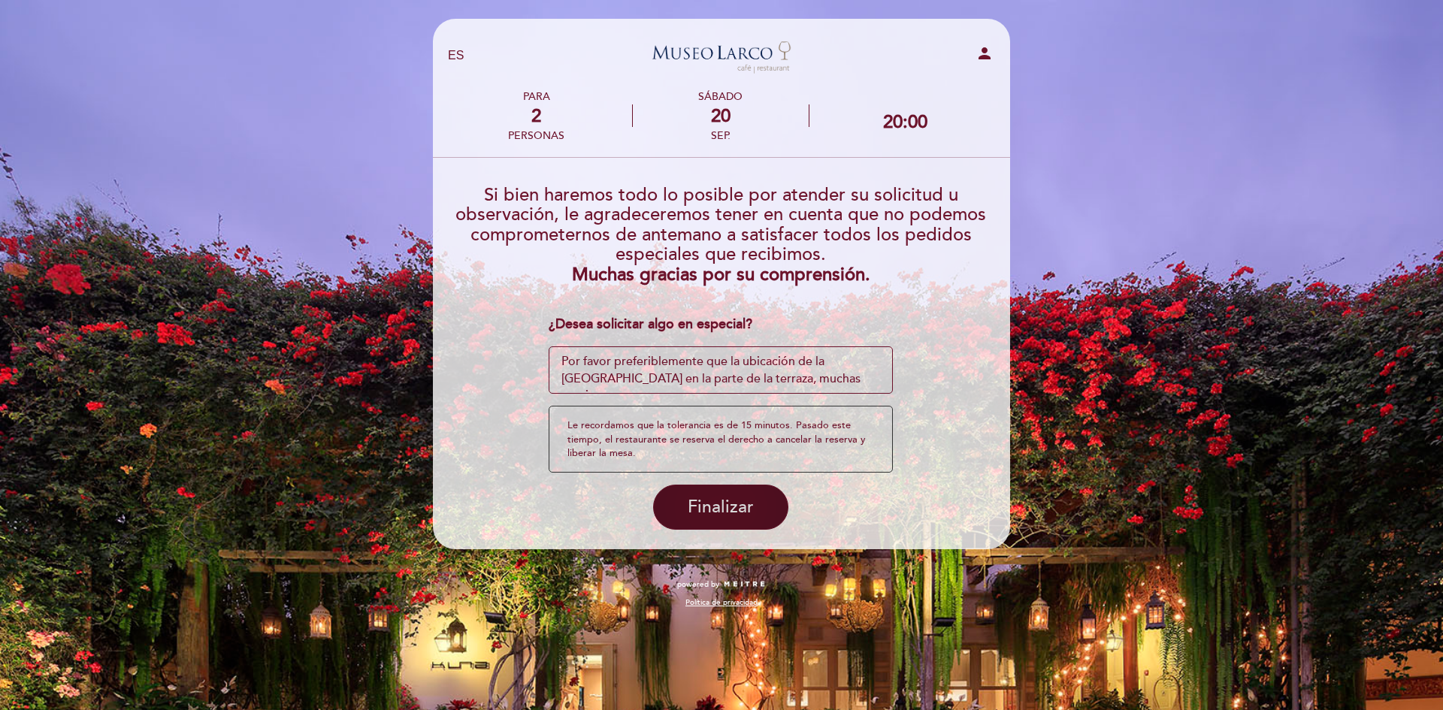
type textarea "Por favor preferiblemente que la ubicación de la [GEOGRAPHIC_DATA] en la parte …"
click at [693, 496] on button "Finalizar" at bounding box center [720, 507] width 135 height 45
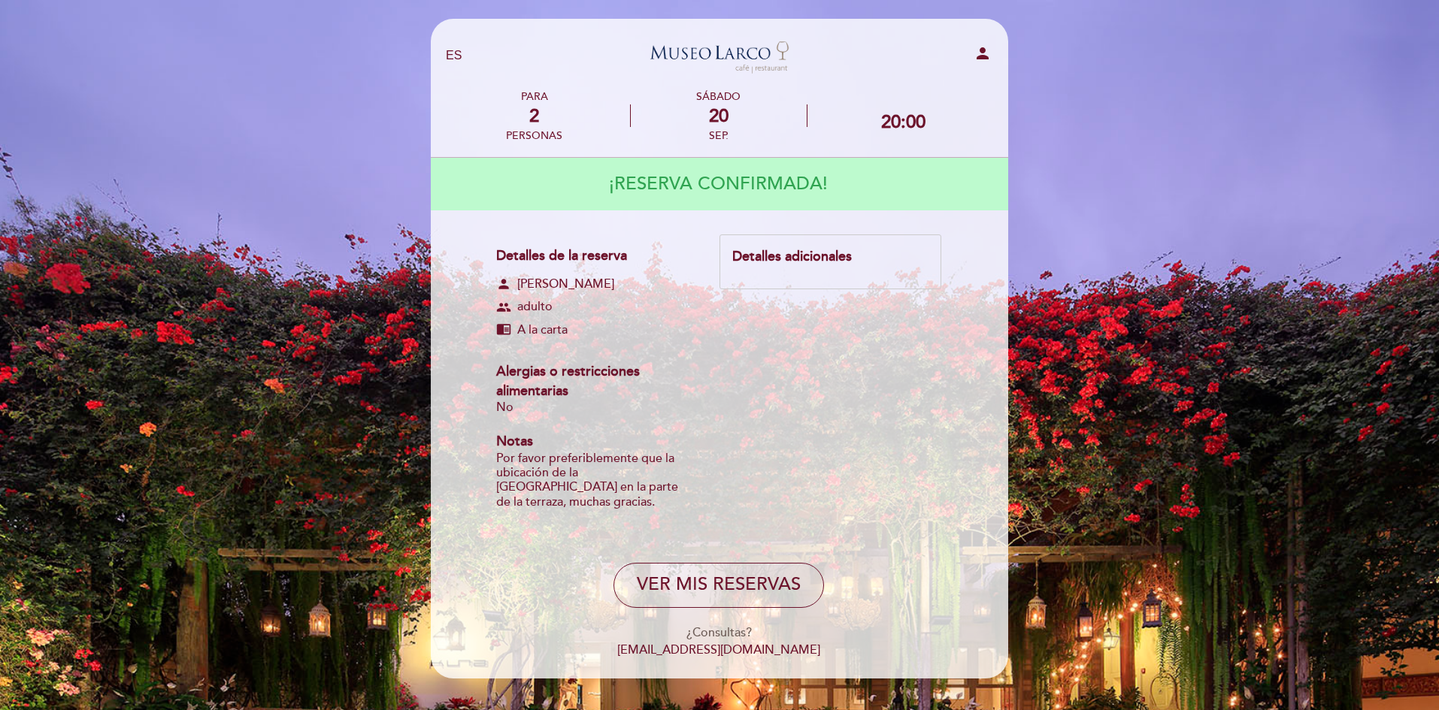
click at [796, 253] on div "Detalles adicionales" at bounding box center [830, 257] width 196 height 20
click at [810, 262] on div "Detalles adicionales" at bounding box center [830, 257] width 196 height 20
click at [831, 265] on div "Detalles adicionales" at bounding box center [830, 257] width 196 height 20
click at [807, 258] on div "Detalles adicionales" at bounding box center [830, 257] width 196 height 20
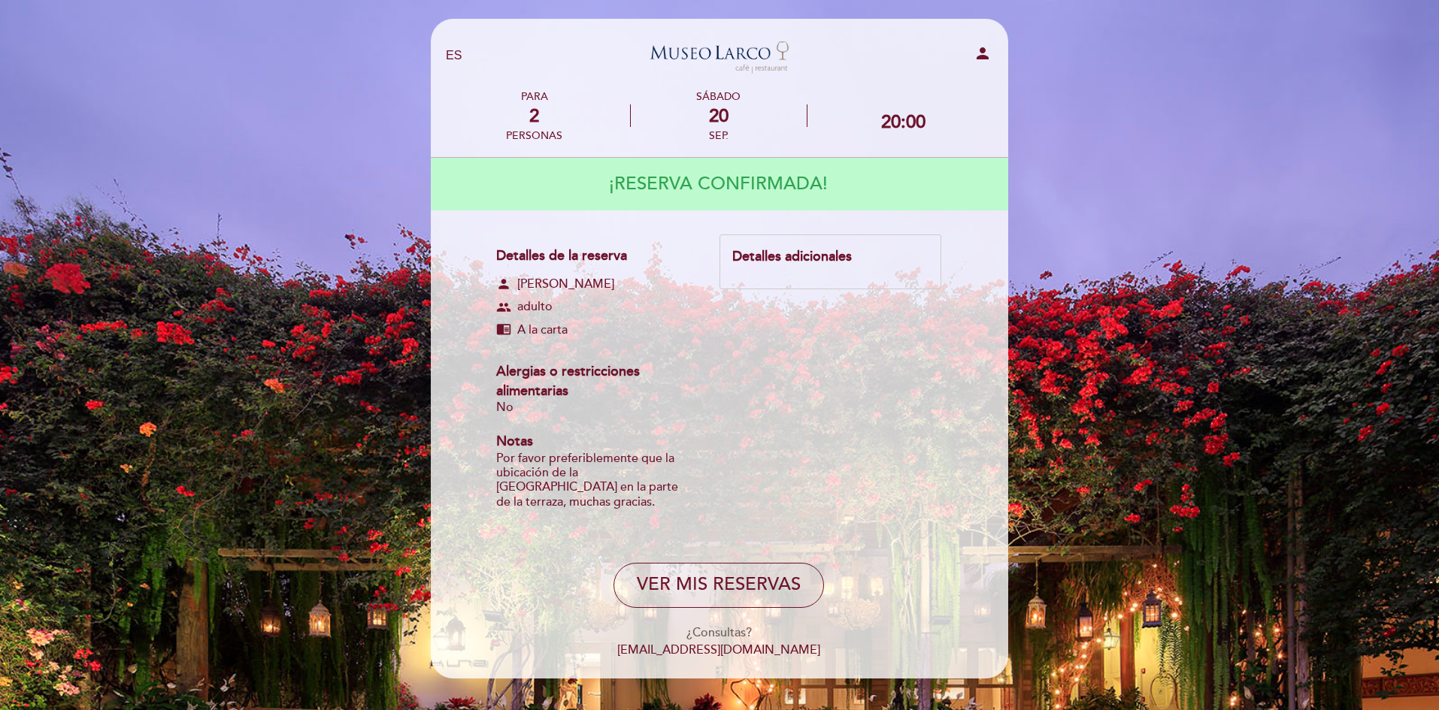
click at [779, 296] on div "Detalles de la reserva person [PERSON_NAME] group adulto chrome_reader_mode A l…" at bounding box center [718, 381] width 445 height 292
drag, startPoint x: 782, startPoint y: 311, endPoint x: 731, endPoint y: 407, distance: 109.3
click at [782, 312] on div "Detalles de la reserva person [PERSON_NAME] group adulto chrome_reader_mode A l…" at bounding box center [718, 381] width 445 height 292
drag, startPoint x: 522, startPoint y: 309, endPoint x: 546, endPoint y: 316, distance: 25.0
click at [546, 316] on span "adulto" at bounding box center [534, 306] width 35 height 17
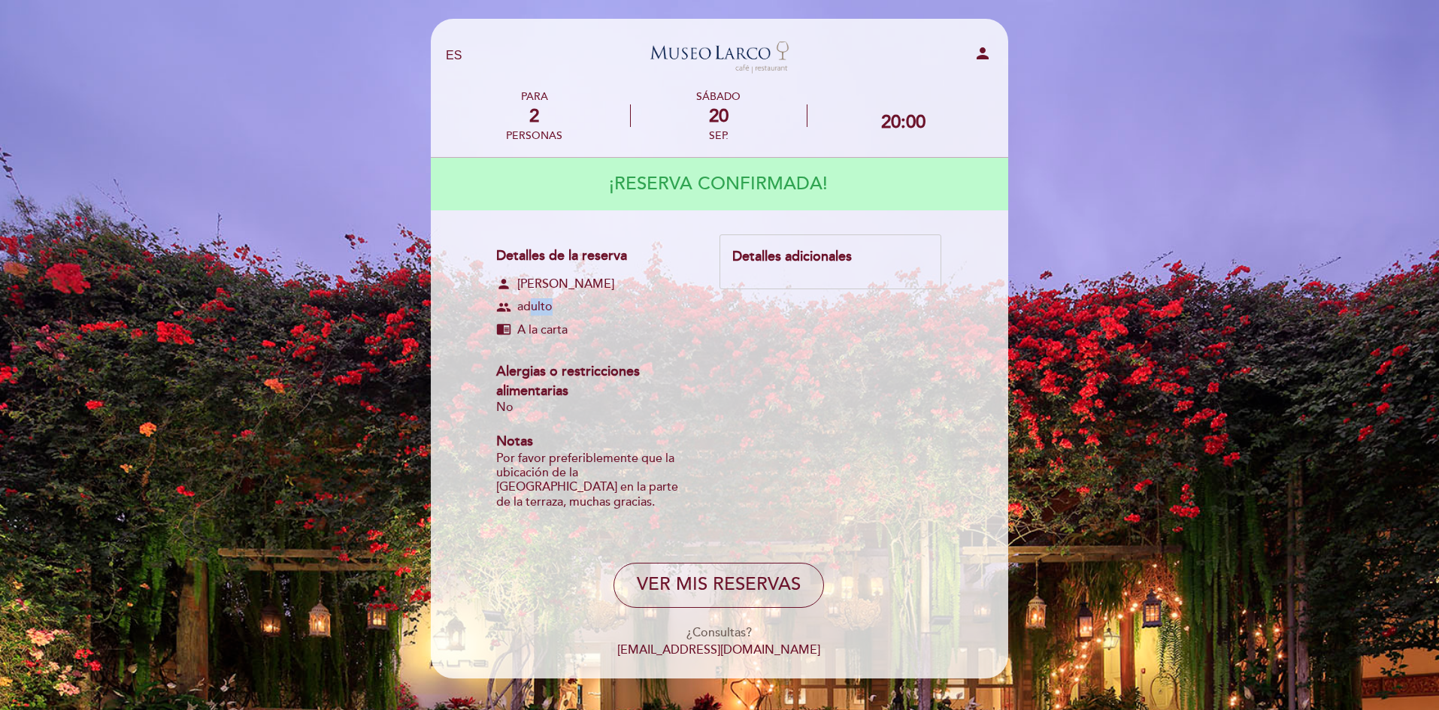
click at [546, 316] on span "adulto" at bounding box center [534, 306] width 35 height 17
click at [532, 330] on span "A la carta" at bounding box center [542, 330] width 50 height 17
drag, startPoint x: 505, startPoint y: 324, endPoint x: 540, endPoint y: 333, distance: 36.5
click at [539, 332] on div "chrome_reader_mode A la carta" at bounding box center [594, 330] width 196 height 17
click at [546, 334] on span "A la carta" at bounding box center [542, 330] width 50 height 17
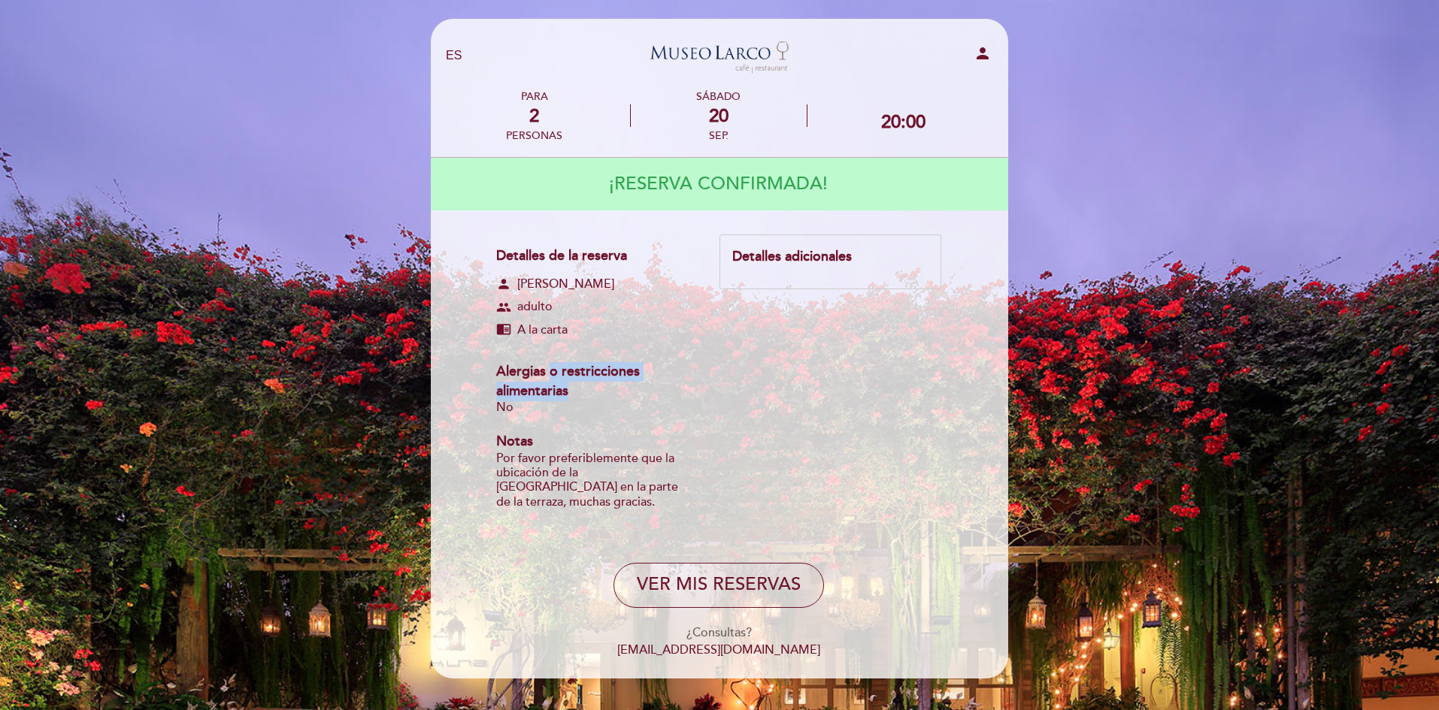
drag, startPoint x: 548, startPoint y: 369, endPoint x: 590, endPoint y: 388, distance: 46.1
click at [590, 388] on div "Alergias o restricciones alimentarias" at bounding box center [594, 381] width 196 height 38
drag, startPoint x: 557, startPoint y: 447, endPoint x: 591, endPoint y: 461, distance: 36.7
click at [591, 461] on div "Notas Por favor preferiblemente que la ubicación de la [GEOGRAPHIC_DATA] en la …" at bounding box center [594, 479] width 196 height 94
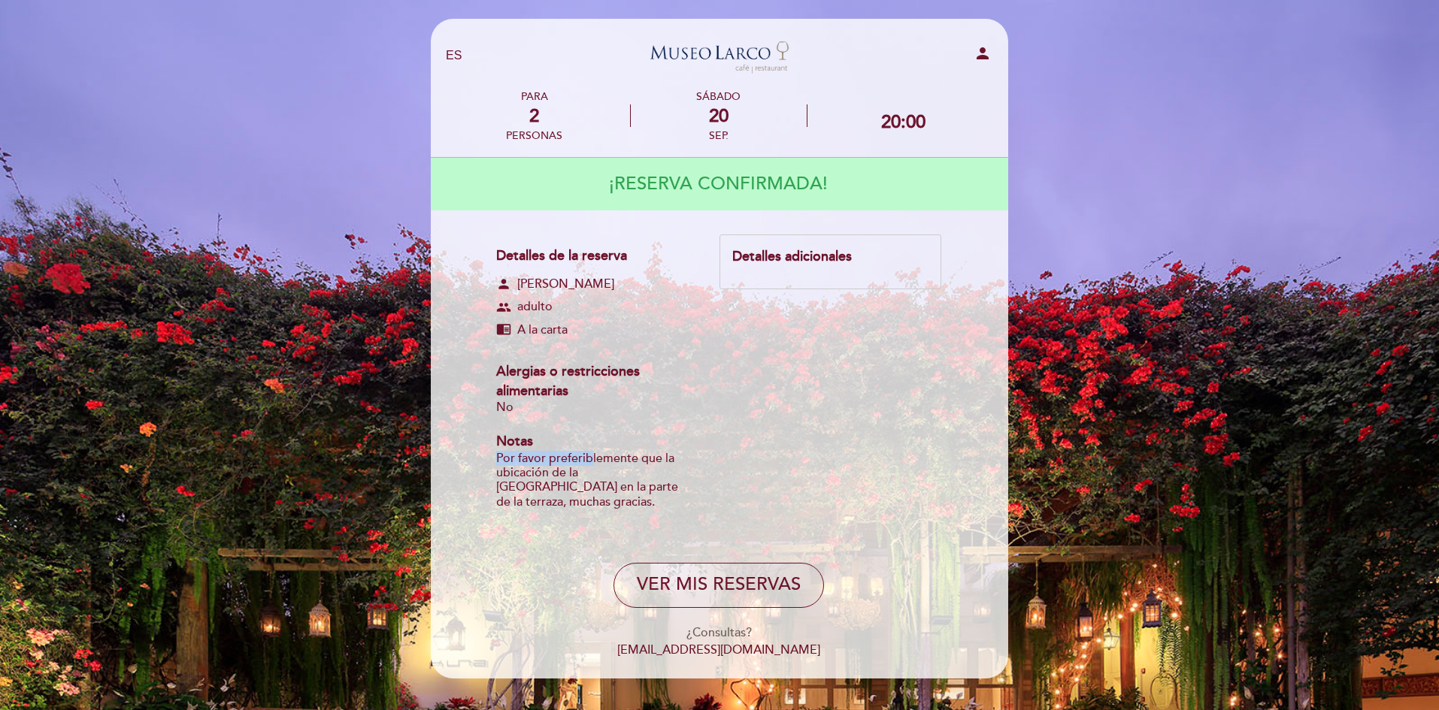
click at [592, 462] on div "Por favor preferiblemente que la ubicación de la [GEOGRAPHIC_DATA] en la parte …" at bounding box center [594, 481] width 196 height 58
click at [740, 563] on button "VER MIS RESERVAS" at bounding box center [718, 585] width 210 height 45
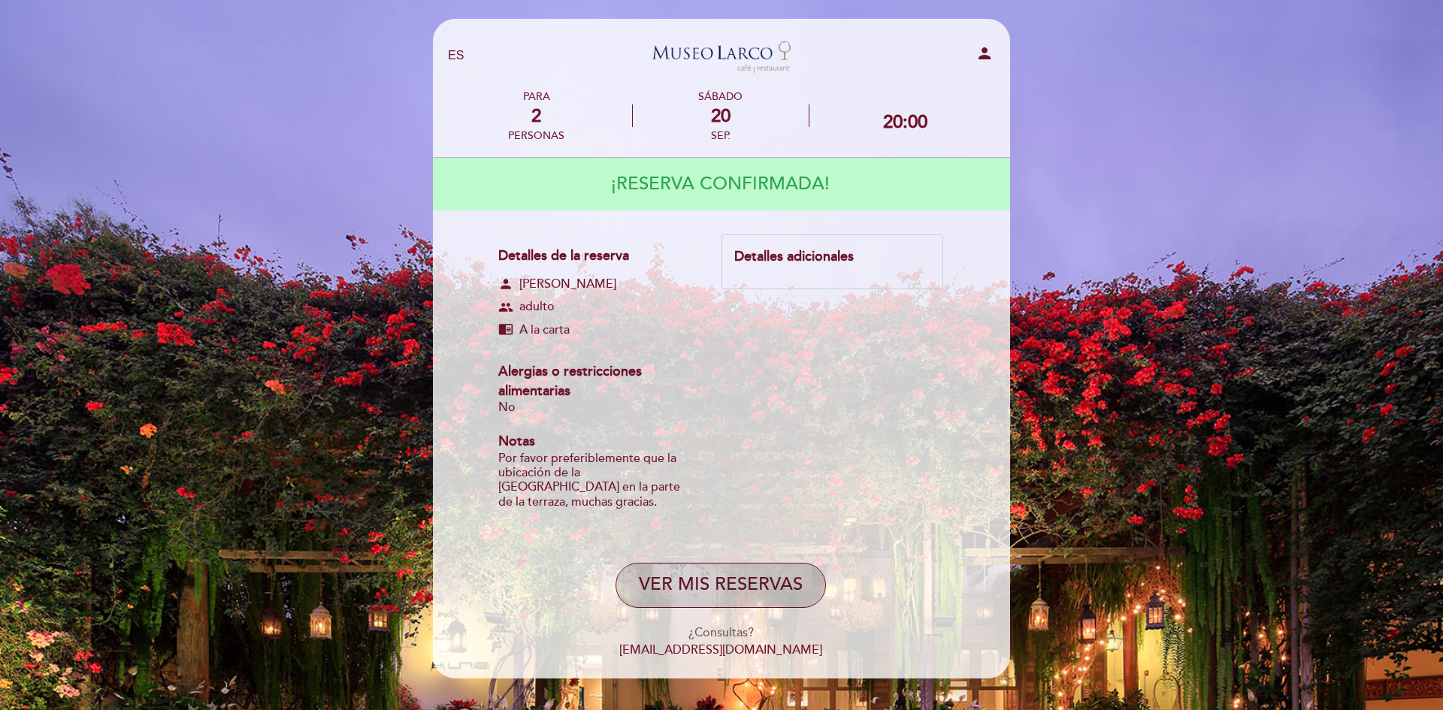
select select "es"
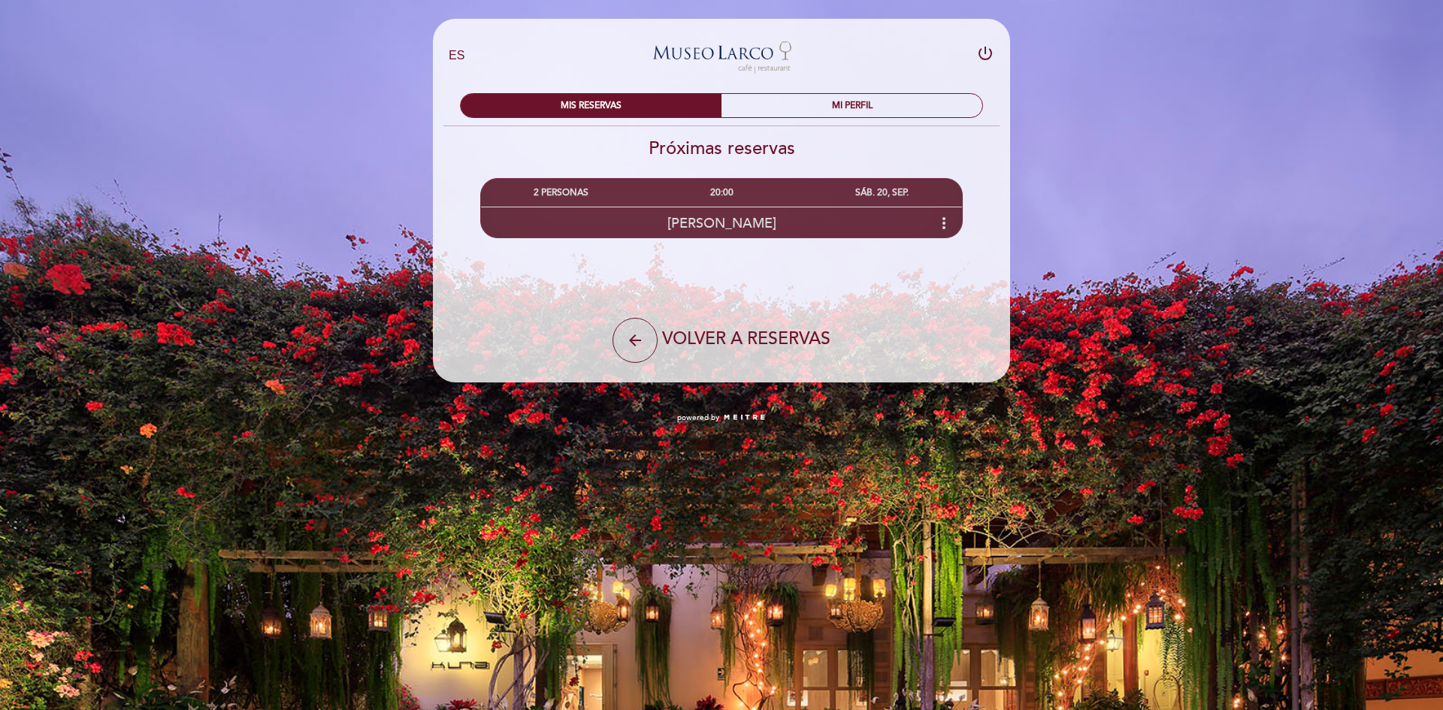
click at [731, 224] on span "[PERSON_NAME]" at bounding box center [721, 223] width 109 height 17
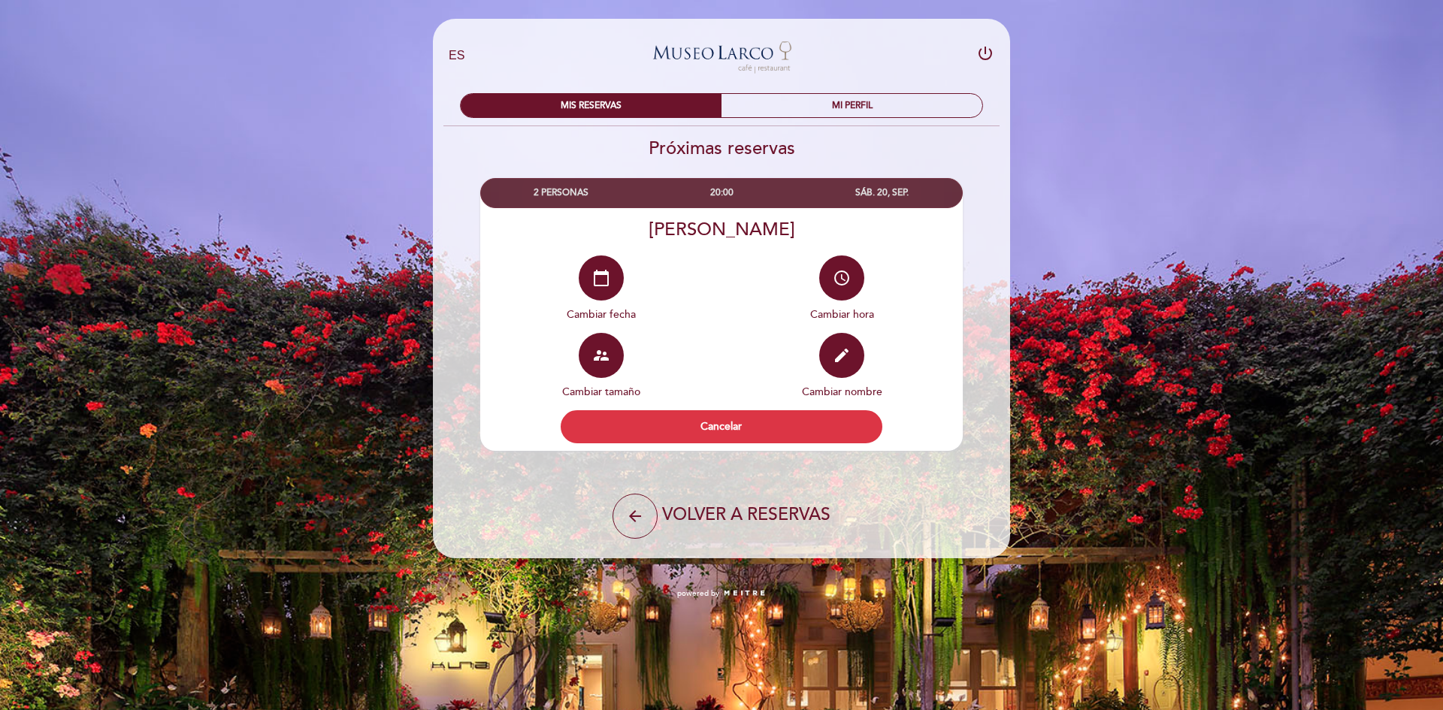
click at [1012, 198] on div "EN ES PT [GEOGRAPHIC_DATA][PERSON_NAME] - Restaurant power_settings_new MIS RES…" at bounding box center [722, 316] width 600 height 595
click at [802, 96] on div "MI PERFIL" at bounding box center [852, 105] width 261 height 23
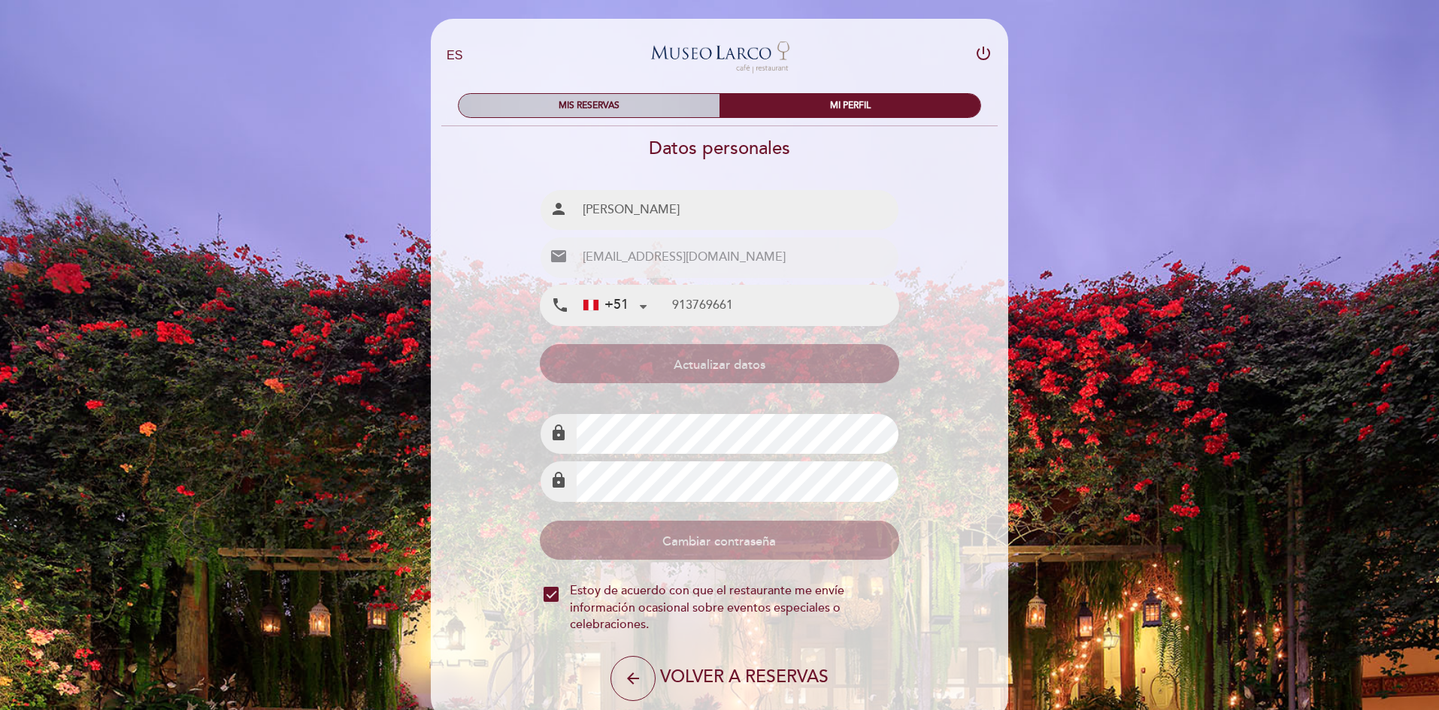
click at [664, 107] on div "MIS RESERVAS" at bounding box center [588, 105] width 261 height 23
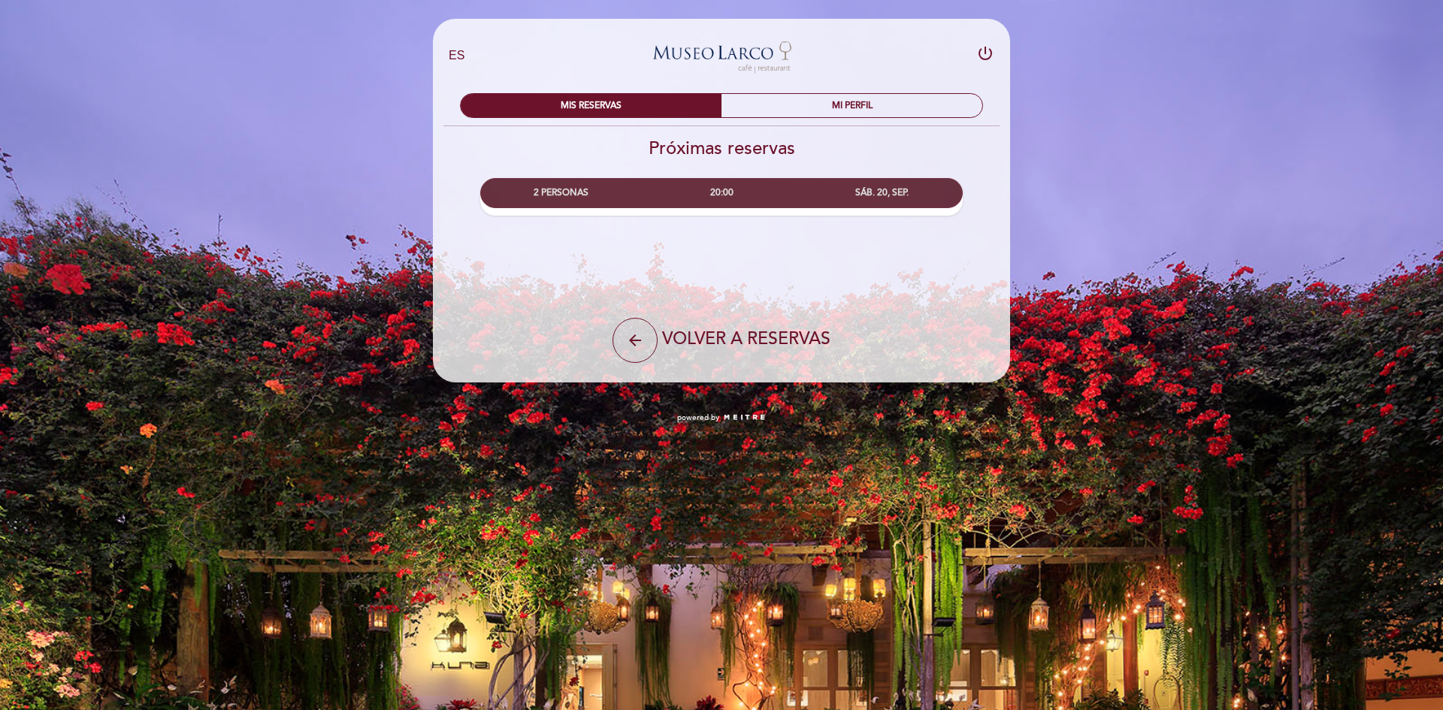
click at [725, 183] on div "20:00" at bounding box center [721, 193] width 160 height 28
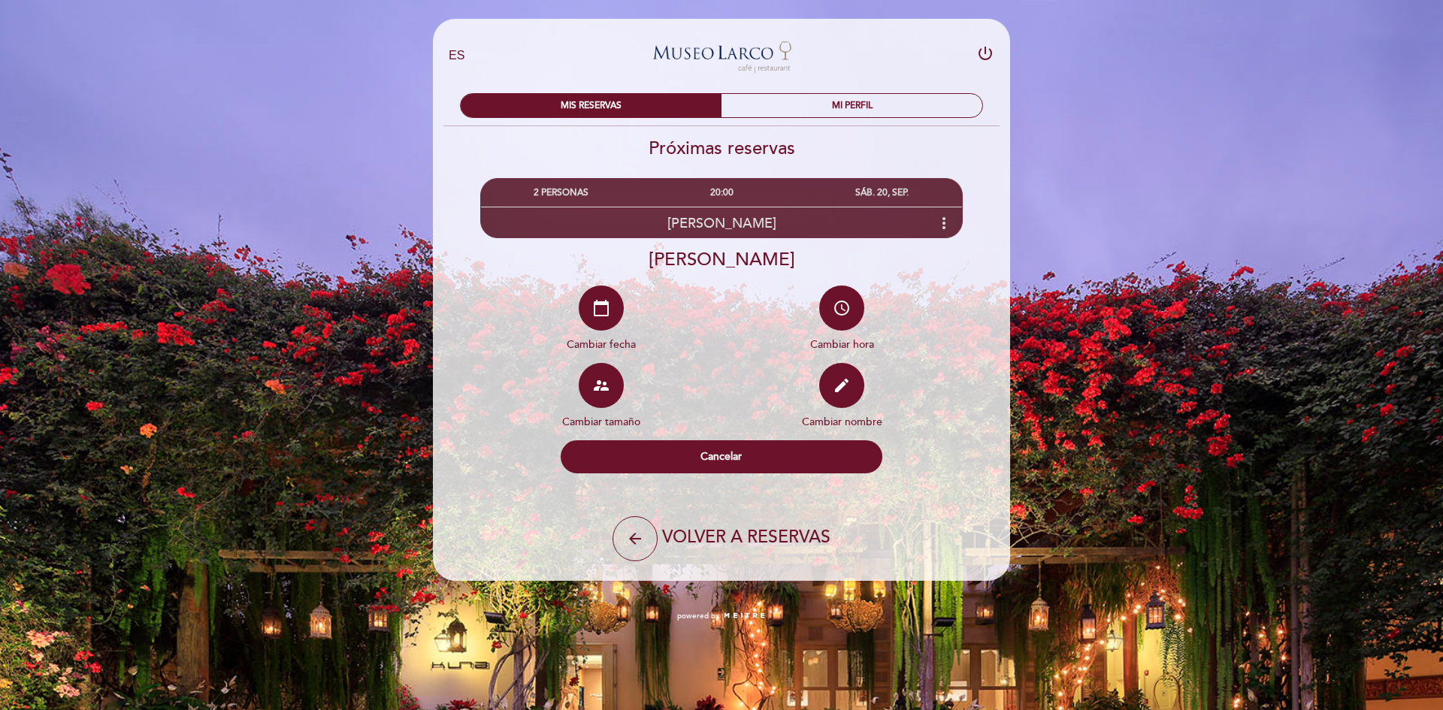
click at [723, 197] on div "20:00" at bounding box center [721, 193] width 160 height 28
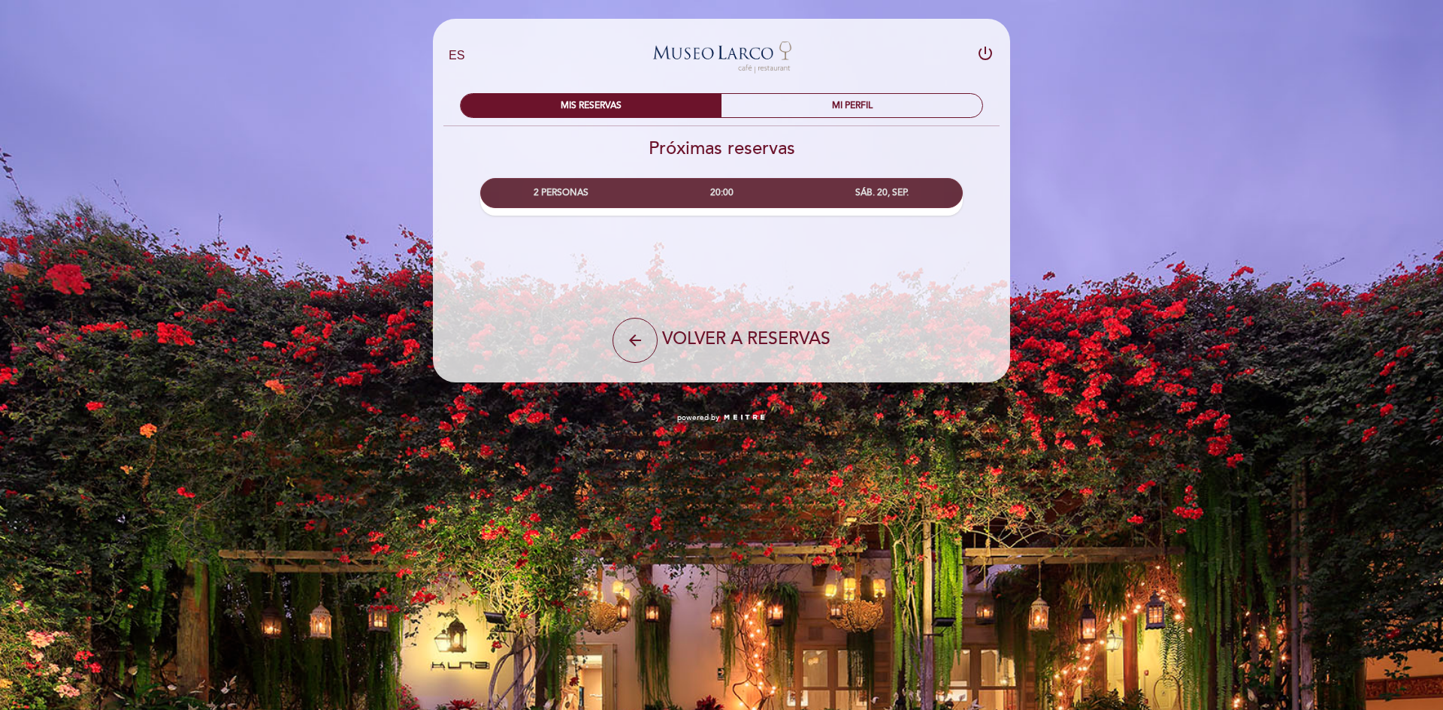
click at [723, 197] on div "20:00" at bounding box center [721, 193] width 160 height 28
